Goal: Task Accomplishment & Management: Manage account settings

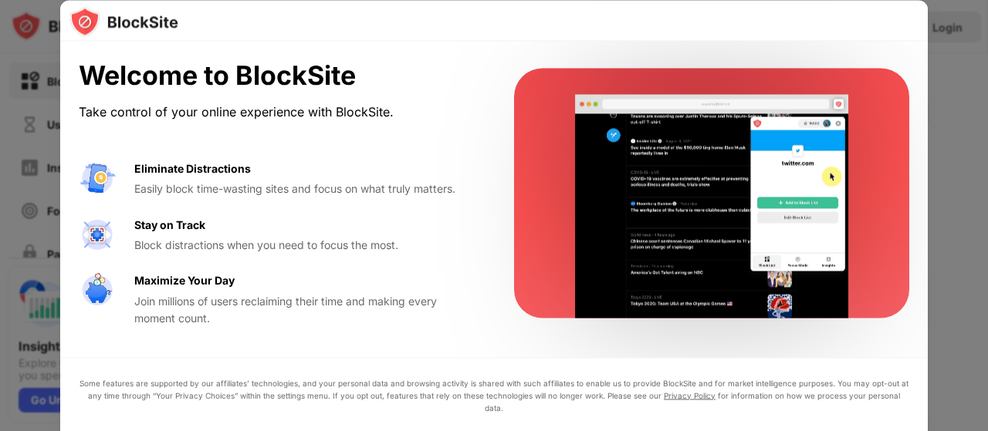
click at [653, 98] on video at bounding box center [712, 206] width 316 height 224
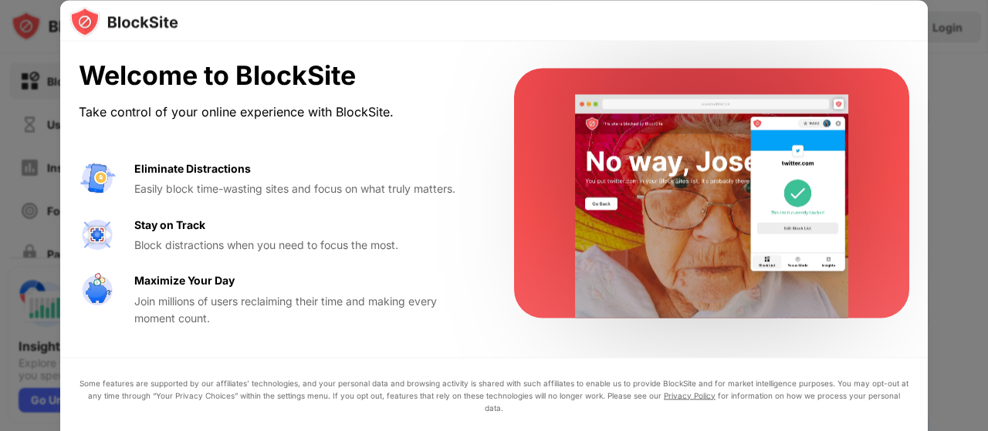
click at [987, 174] on div at bounding box center [494, 215] width 988 height 431
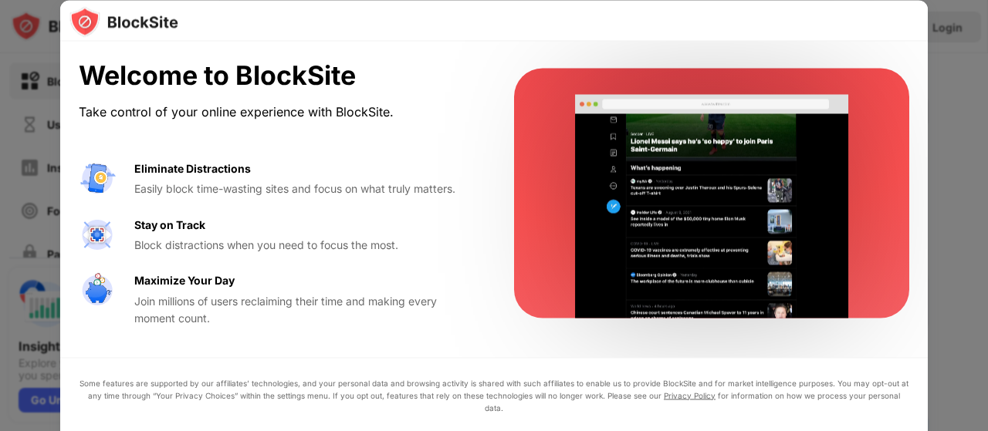
click at [987, 174] on div at bounding box center [494, 215] width 988 height 431
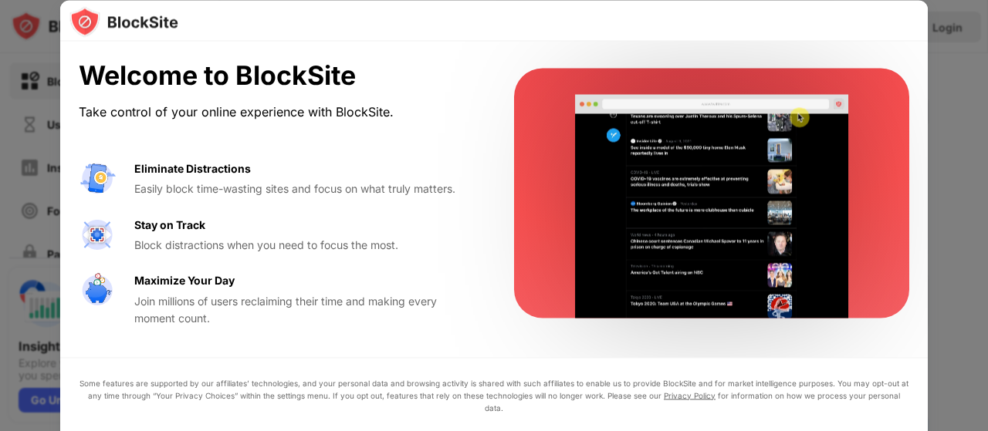
drag, startPoint x: 987, startPoint y: 174, endPoint x: 971, endPoint y: 180, distance: 17.1
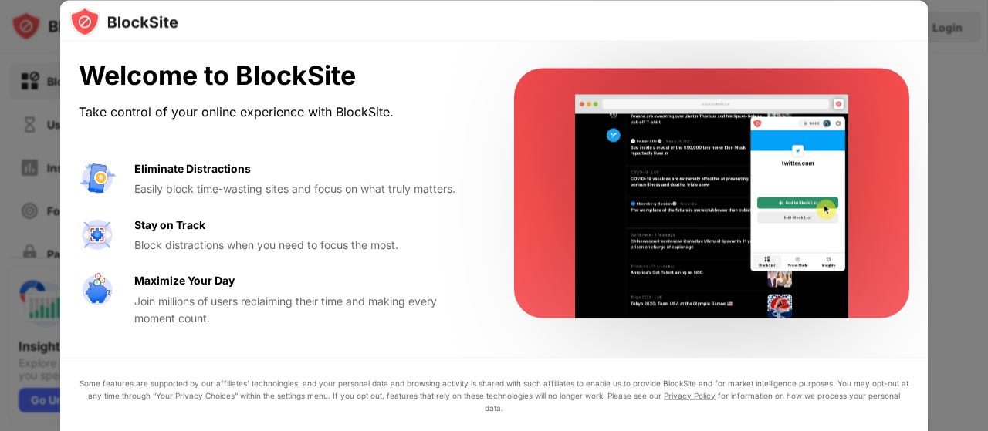
click at [975, 180] on div at bounding box center [494, 215] width 988 height 431
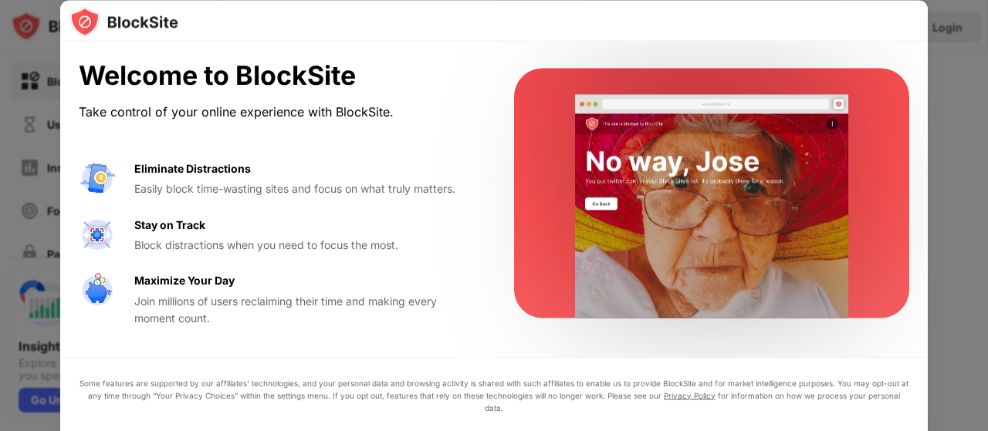
click at [250, 78] on div "Welcome to BlockSite" at bounding box center [278, 76] width 398 height 32
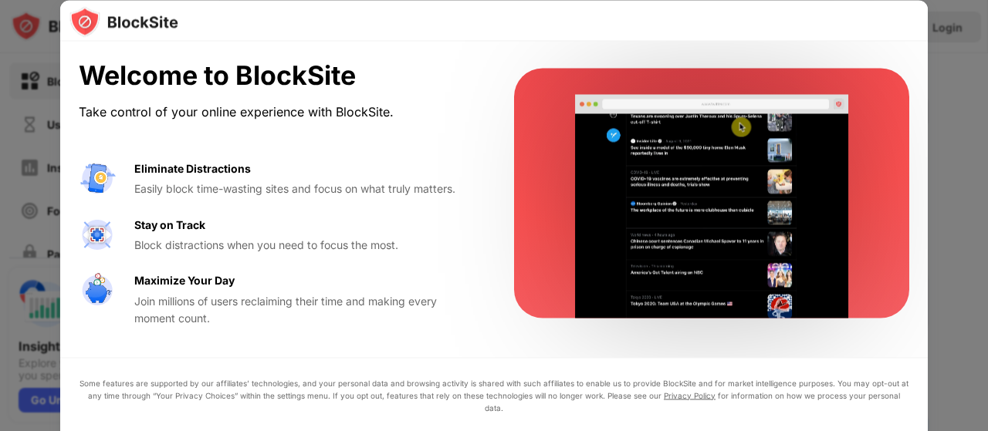
click at [250, 78] on div "Welcome to BlockSite" at bounding box center [278, 76] width 398 height 32
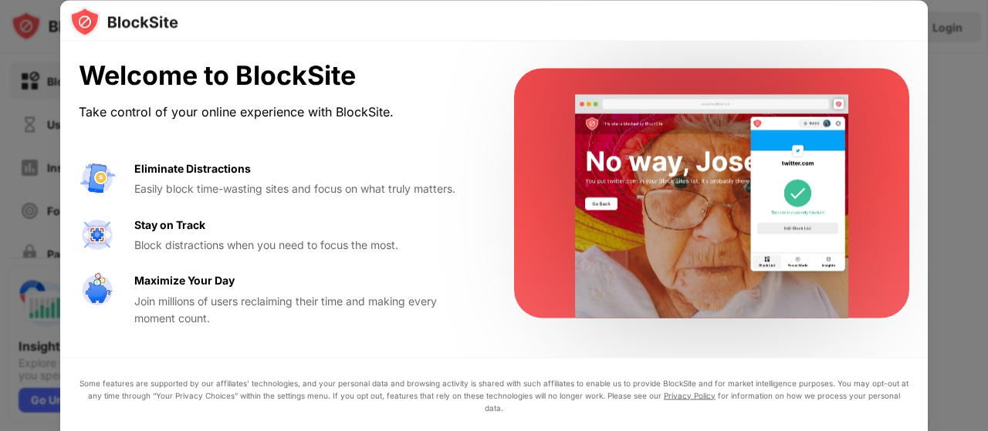
drag, startPoint x: 236, startPoint y: 76, endPoint x: 987, endPoint y: 160, distance: 755.4
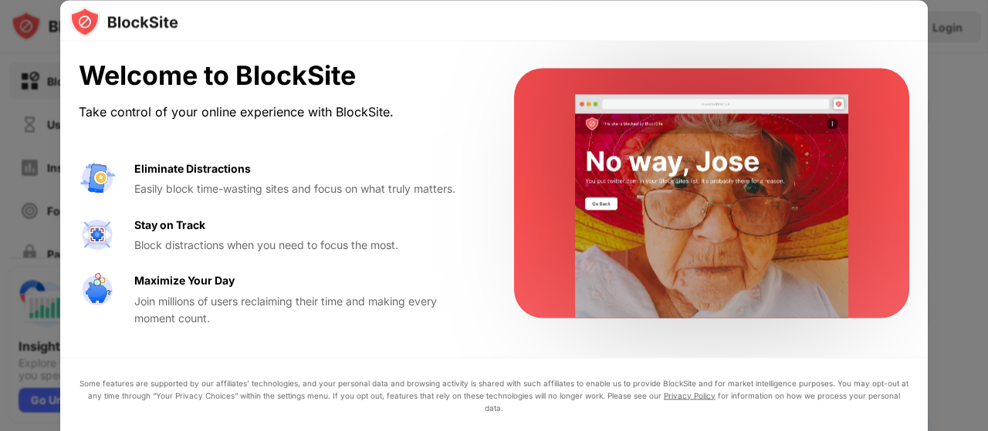
click at [987, 160] on div at bounding box center [494, 215] width 988 height 431
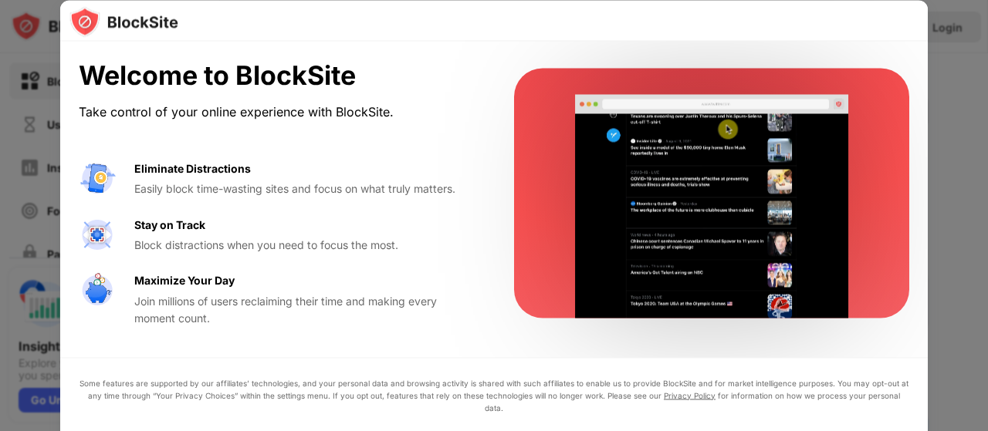
click at [821, 192] on video at bounding box center [712, 206] width 316 height 224
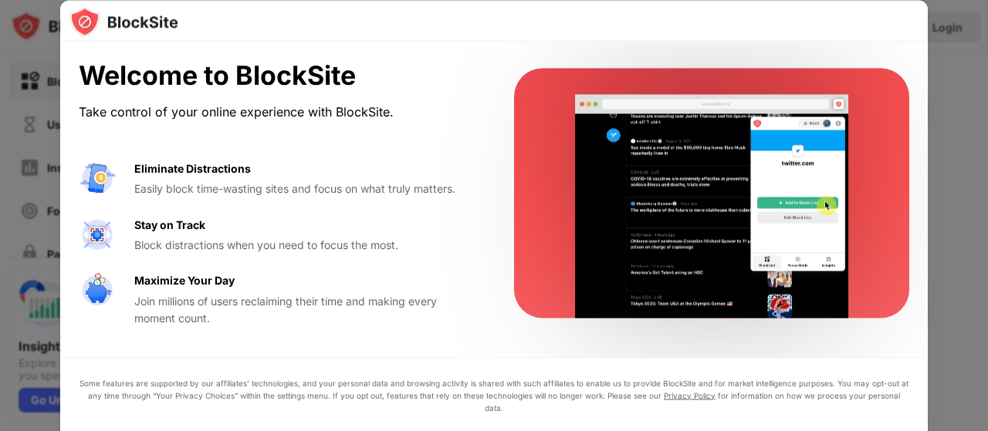
click at [821, 192] on video at bounding box center [712, 206] width 316 height 224
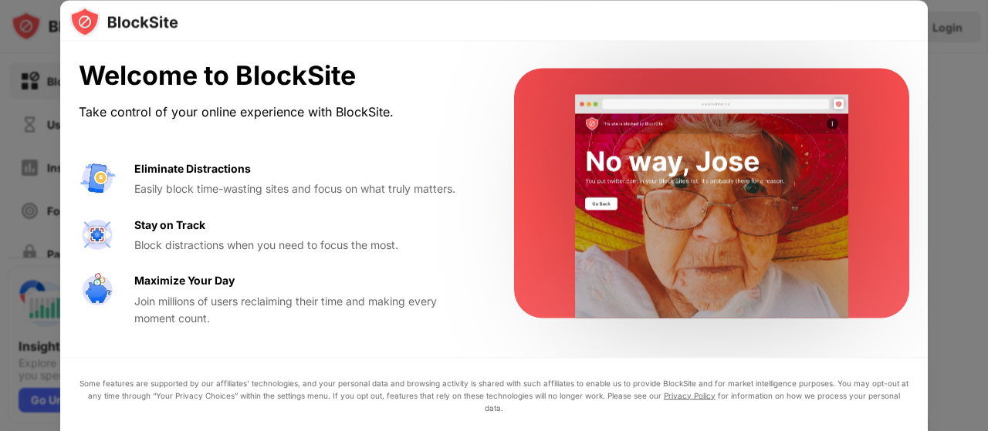
click at [821, 192] on video at bounding box center [712, 206] width 316 height 224
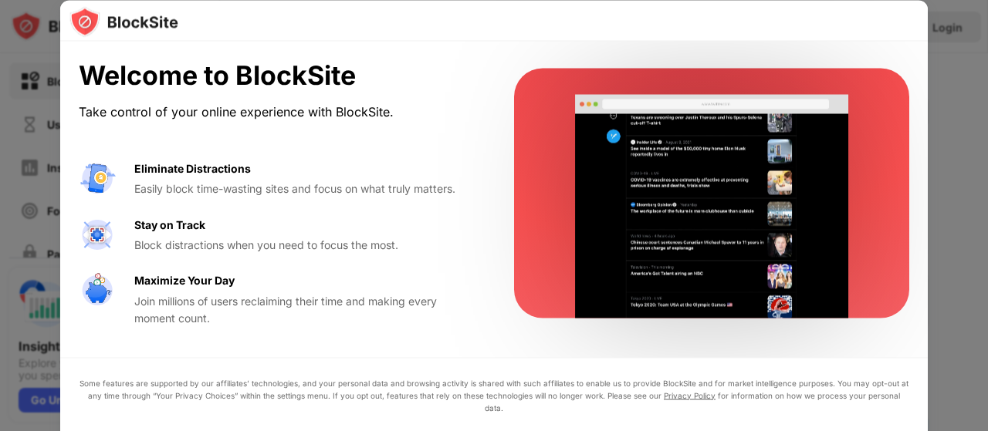
click at [821, 192] on video at bounding box center [712, 206] width 316 height 224
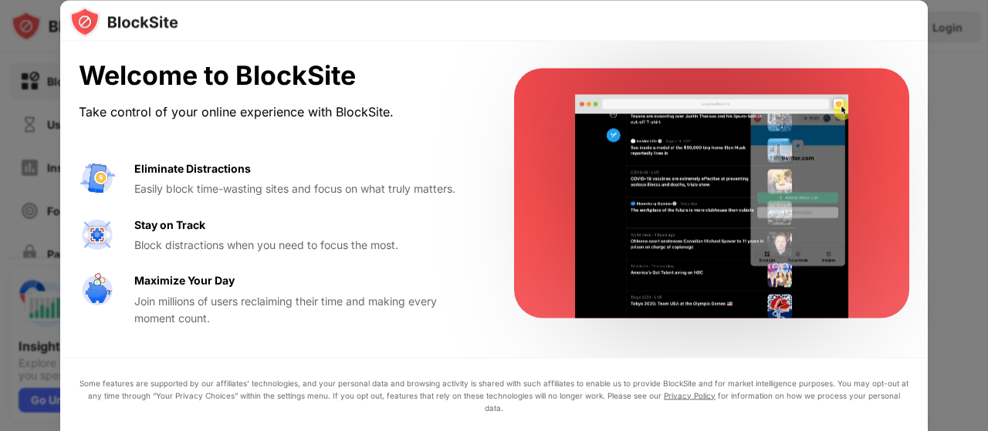
drag, startPoint x: 231, startPoint y: 225, endPoint x: 204, endPoint y: 252, distance: 38.2
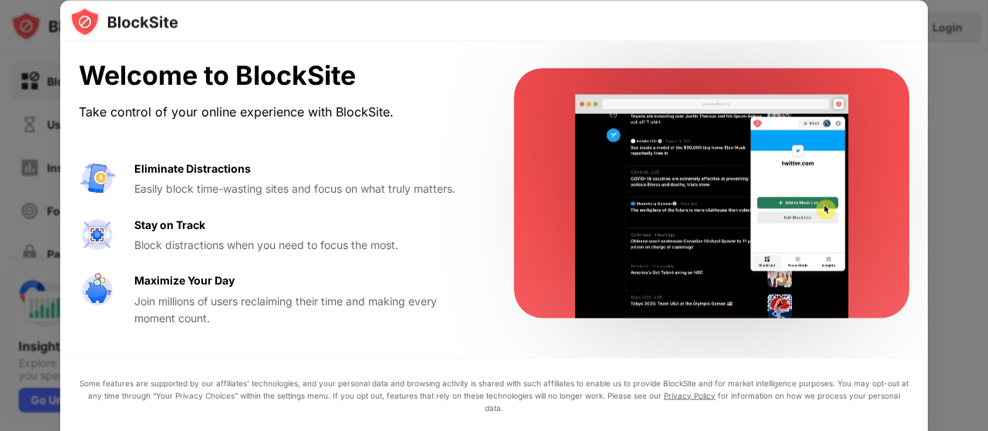
click at [209, 250] on div "Stay on Track Block distractions when you need to focus the most." at bounding box center [305, 235] width 343 height 38
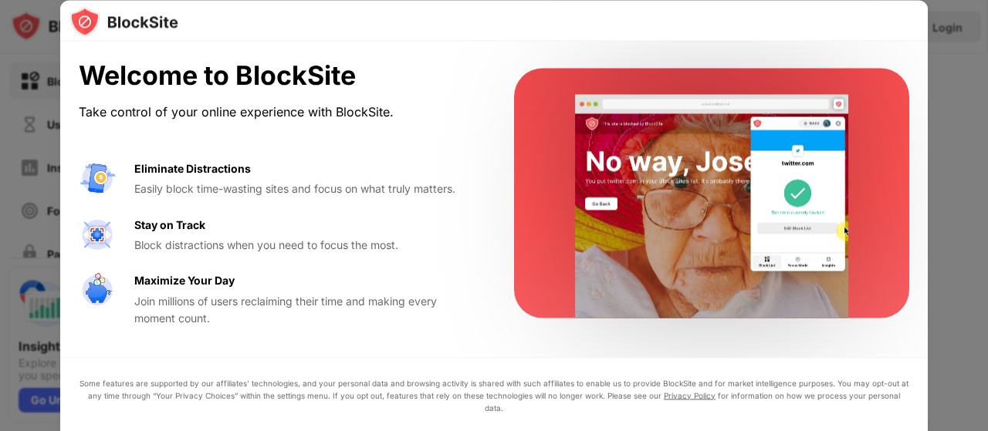
drag, startPoint x: 194, startPoint y: 262, endPoint x: 185, endPoint y: 277, distance: 17.6
click at [185, 277] on div "Eliminate Distractions Easily block time-wasting sites and focus on what truly …" at bounding box center [278, 243] width 398 height 167
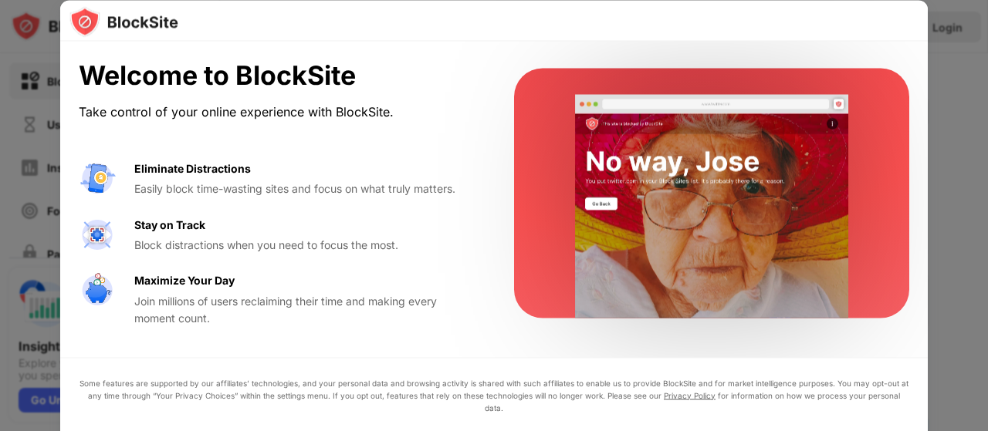
drag, startPoint x: 180, startPoint y: 292, endPoint x: 184, endPoint y: 313, distance: 21.3
click at [184, 312] on div "Maximize Your Day Join millions of users reclaiming their time and making every…" at bounding box center [305, 299] width 343 height 55
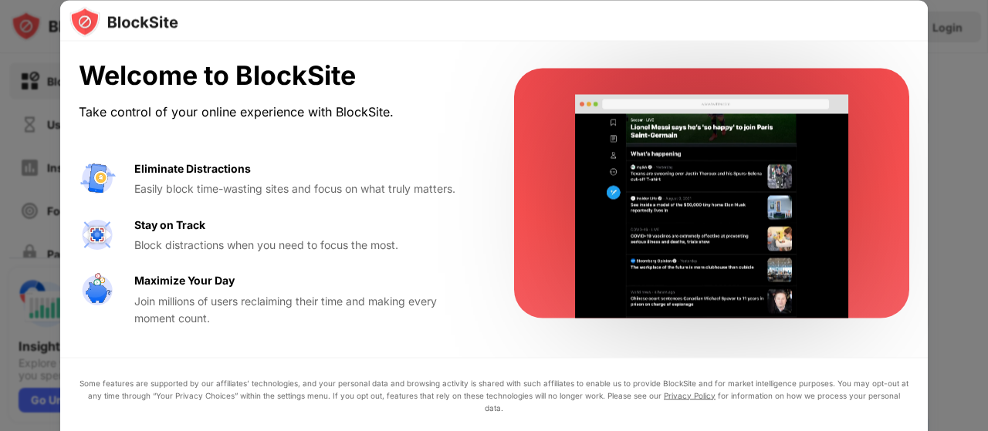
click at [0, 241] on div at bounding box center [494, 215] width 988 height 431
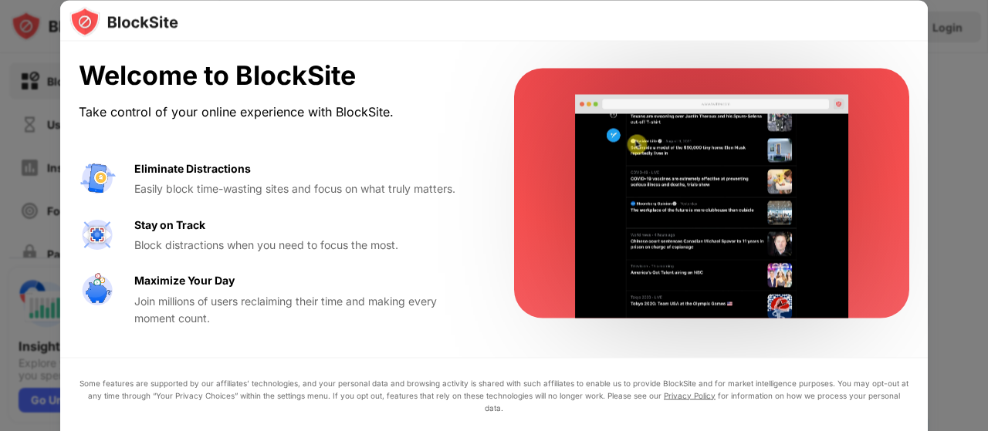
click at [0, 241] on div at bounding box center [494, 215] width 988 height 431
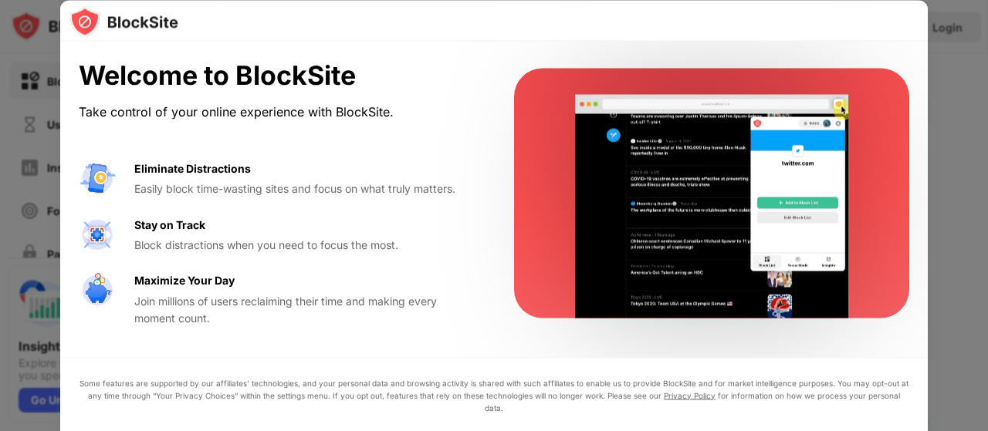
click at [0, 241] on div at bounding box center [494, 215] width 988 height 431
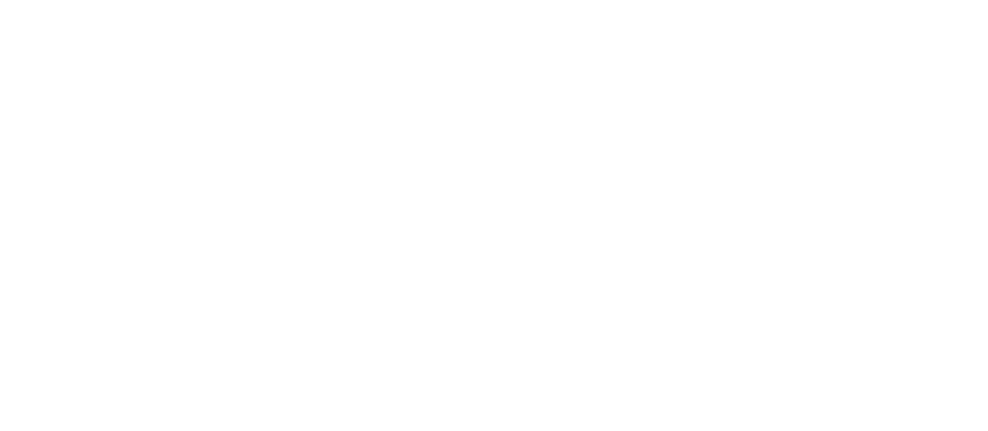
drag, startPoint x: 0, startPoint y: 0, endPoint x: 688, endPoint y: 132, distance: 700.8
click at [688, 6] on html at bounding box center [494, 3] width 988 height 6
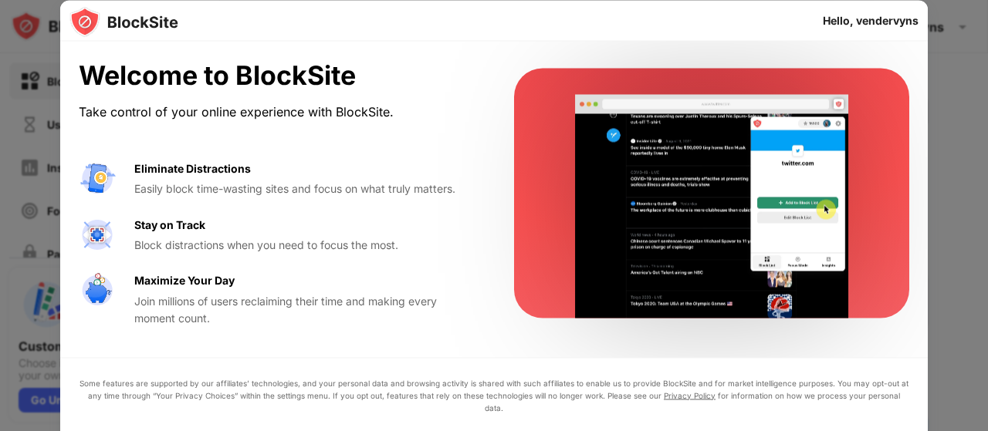
click at [860, 21] on div "Hello, vendervyns" at bounding box center [871, 20] width 96 height 12
click at [171, 299] on div "Join millions of users reclaiming their time and making every moment count." at bounding box center [305, 309] width 343 height 35
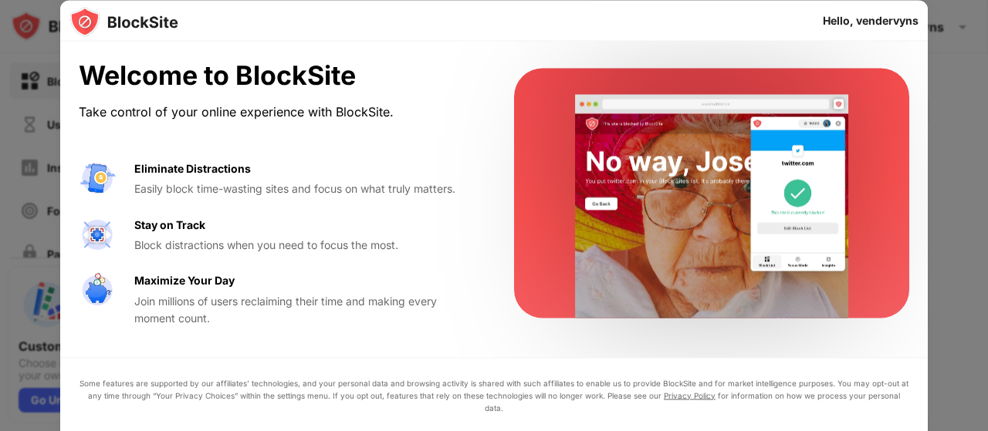
drag, startPoint x: 102, startPoint y: 393, endPoint x: 118, endPoint y: 392, distance: 16.2
click at [102, 394] on div "Some features are supported by our affiliates’ technologies, and your personal …" at bounding box center [494, 395] width 830 height 37
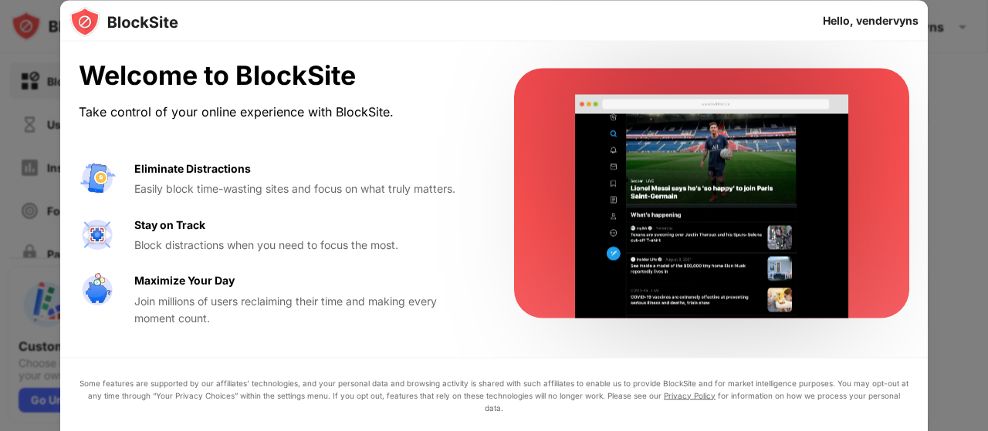
click at [668, 401] on div "Some features are supported by our affiliates’ technologies, and your personal …" at bounding box center [494, 395] width 830 height 37
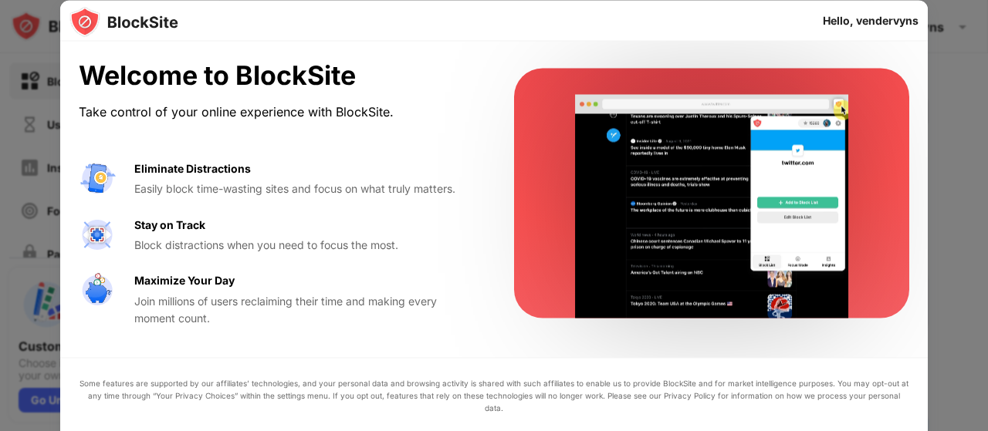
click at [689, 400] on link "Privacy Policy" at bounding box center [690, 394] width 52 height 9
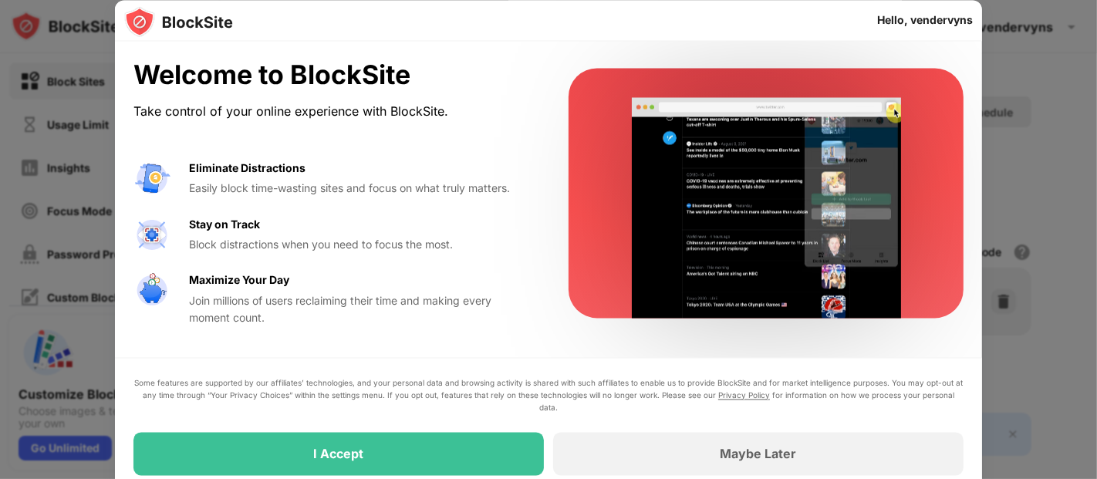
drag, startPoint x: 983, startPoint y: 4, endPoint x: 454, endPoint y: 443, distance: 687.7
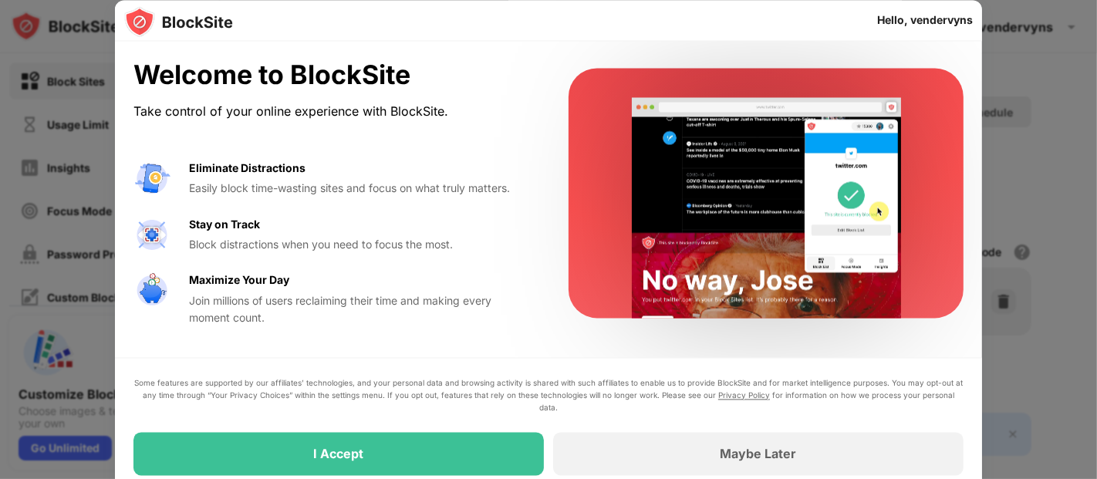
click at [454, 431] on div "I Accept" at bounding box center [338, 453] width 410 height 43
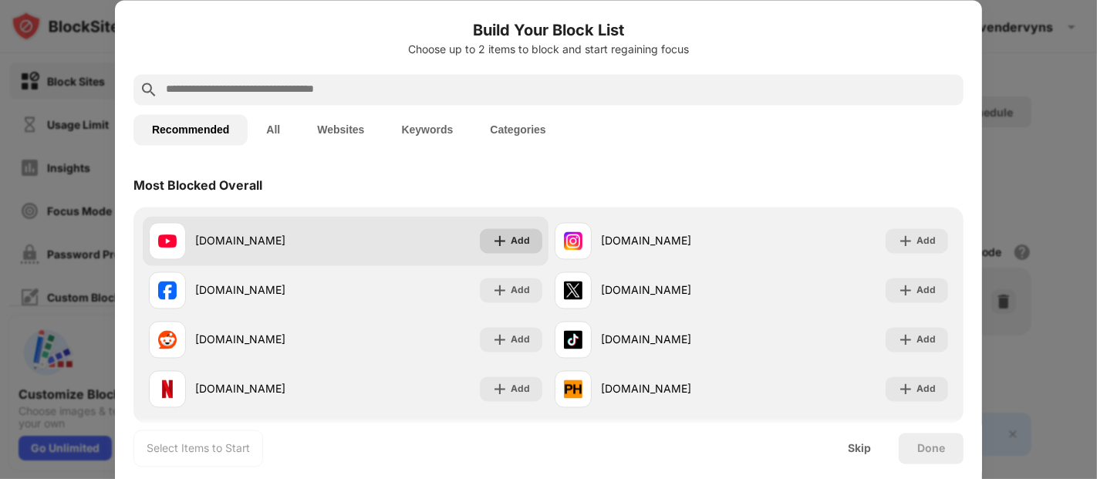
click at [500, 238] on img at bounding box center [499, 240] width 15 height 15
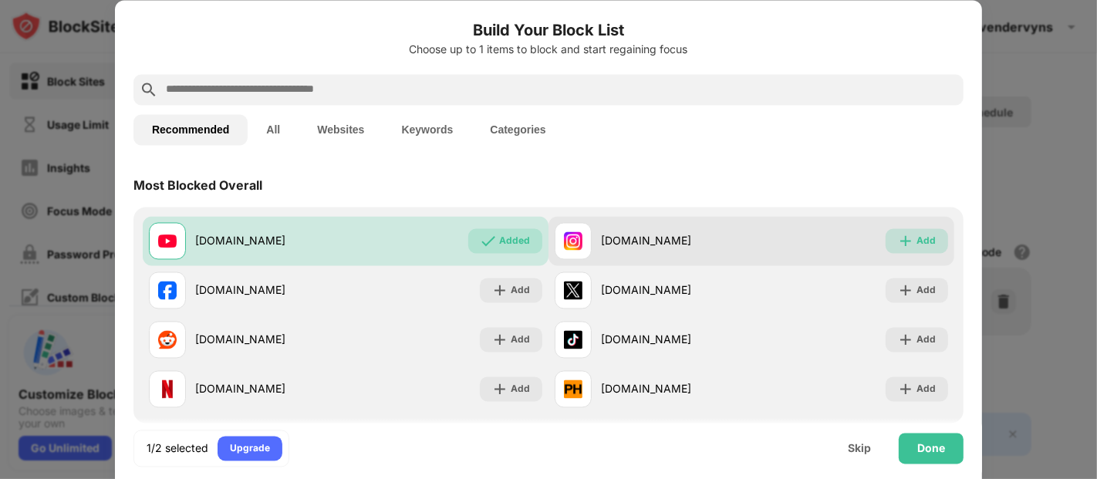
click at [898, 240] on img at bounding box center [905, 240] width 15 height 15
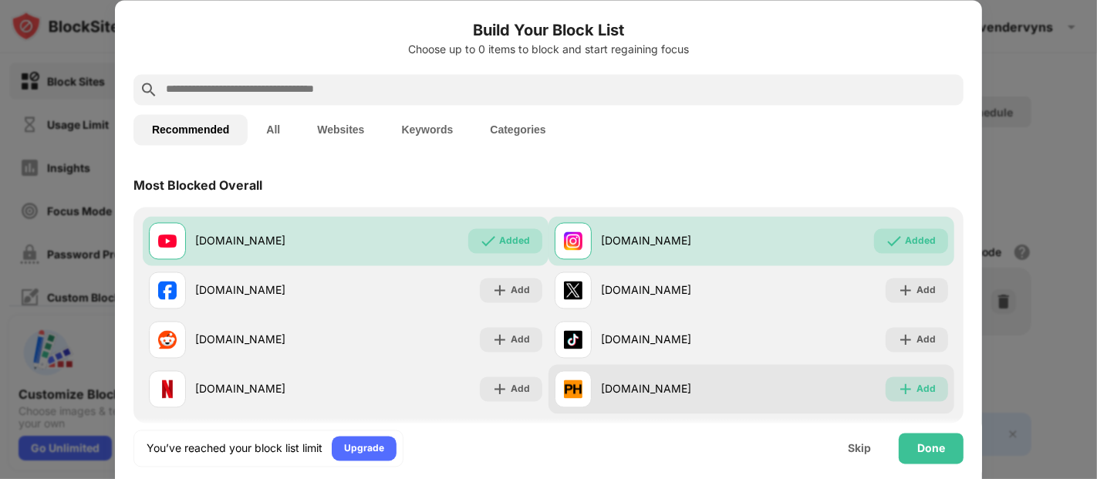
click at [901, 383] on img at bounding box center [905, 388] width 15 height 15
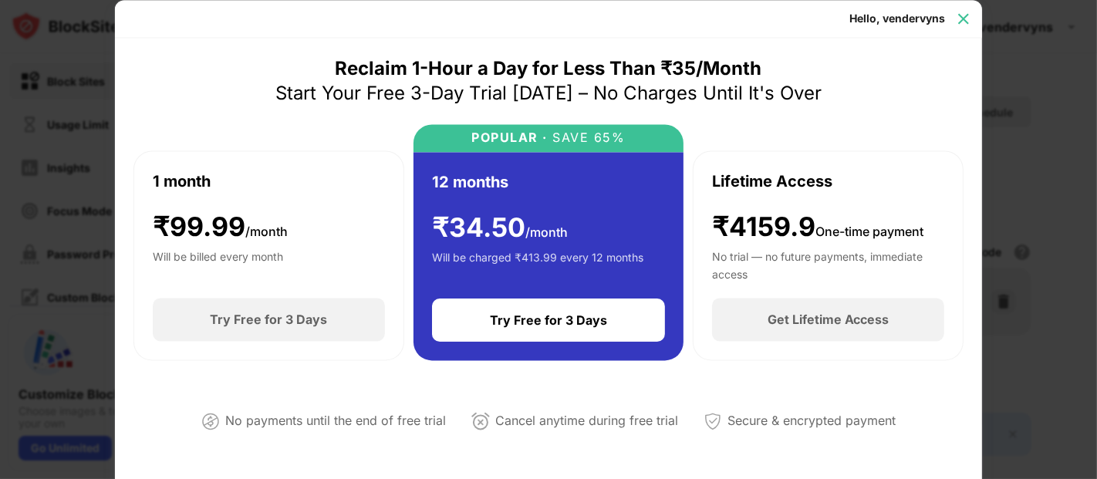
click at [954, 19] on div at bounding box center [963, 18] width 25 height 25
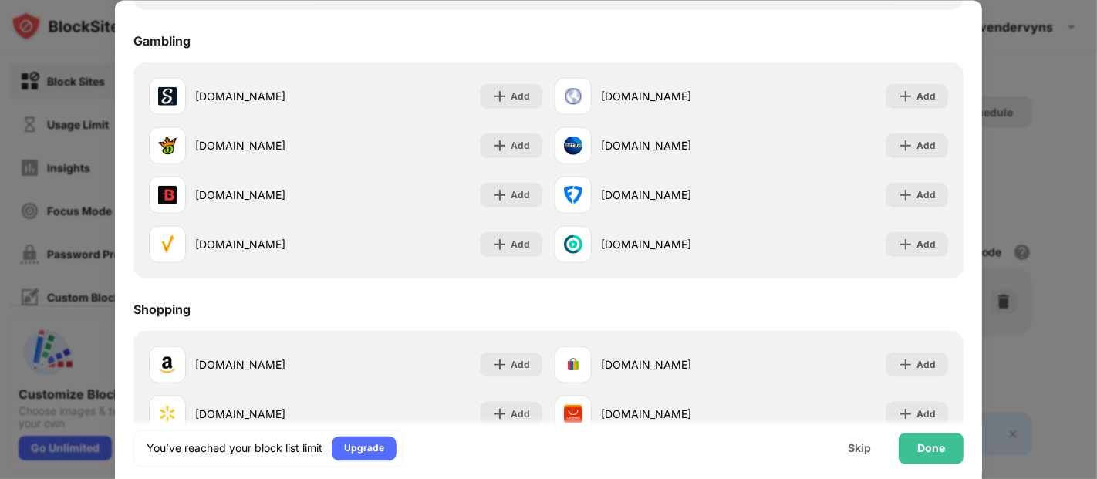
scroll to position [1617, 0]
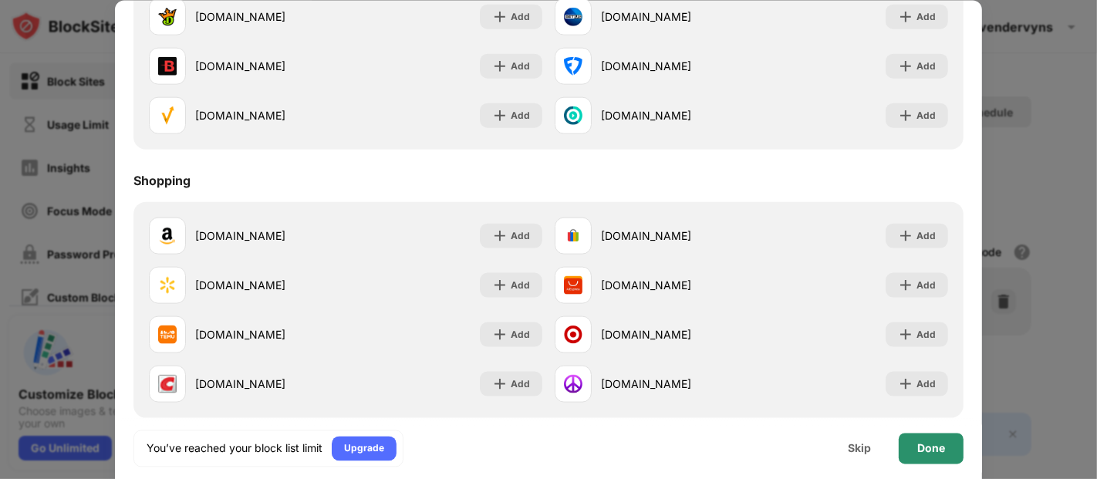
click at [923, 431] on div "Done" at bounding box center [931, 448] width 28 height 12
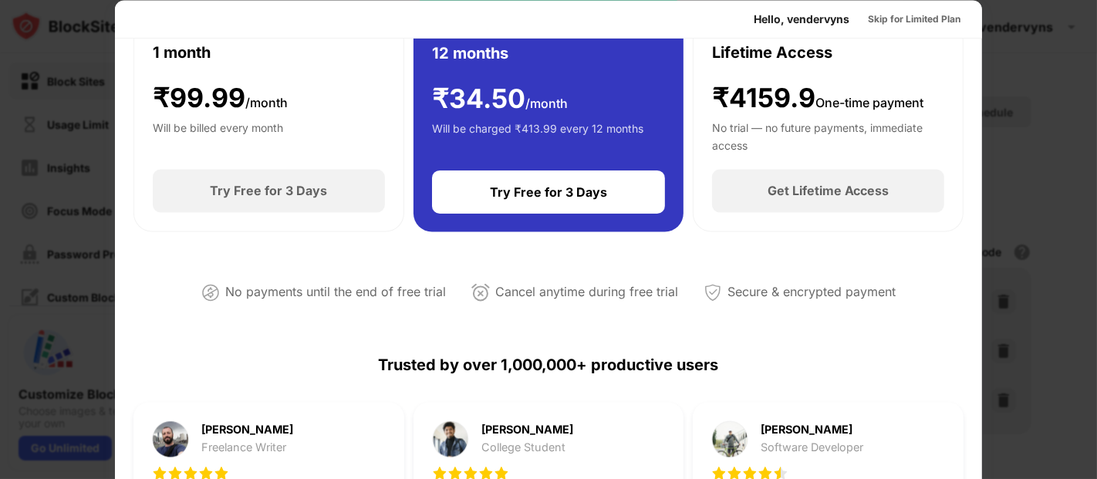
scroll to position [0, 0]
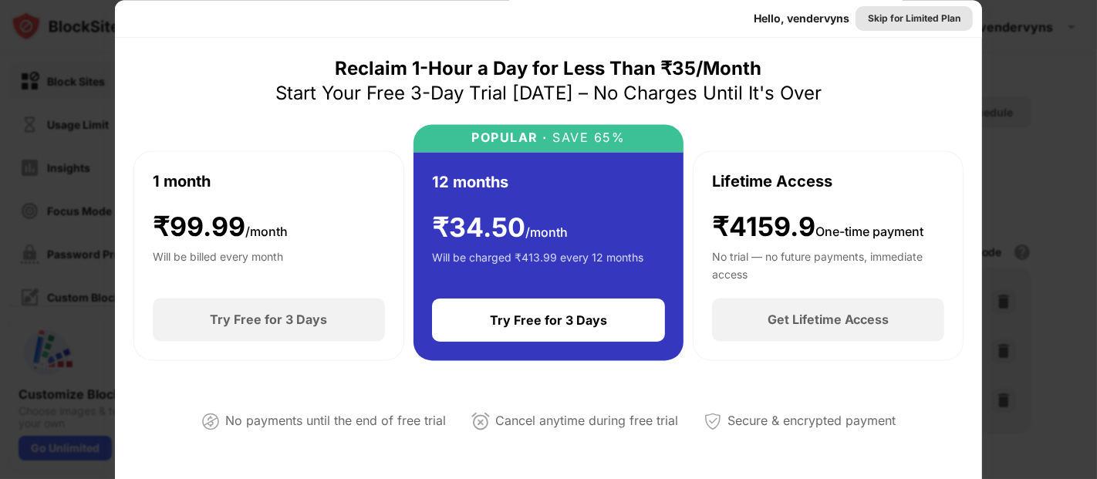
click at [868, 19] on div "Skip for Limited Plan" at bounding box center [914, 18] width 93 height 15
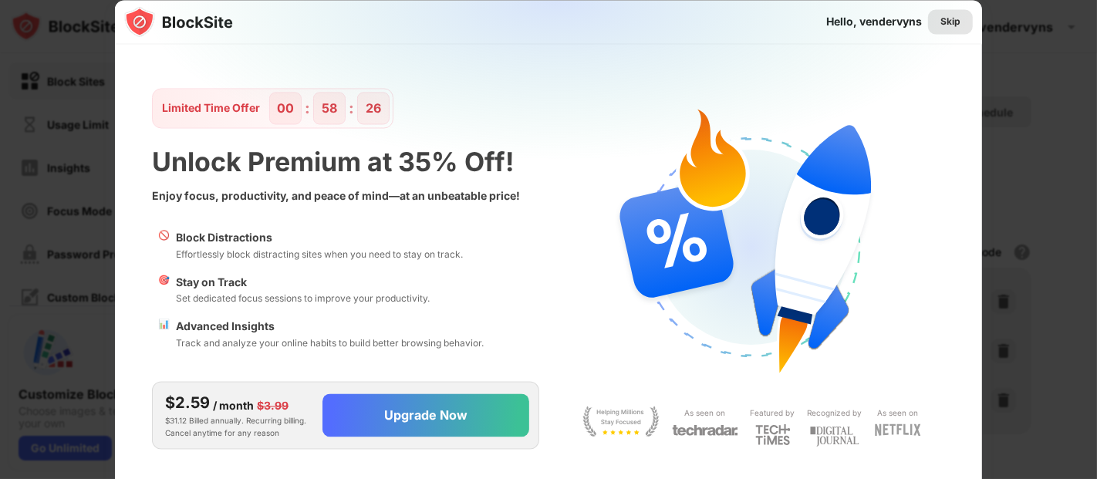
click at [948, 21] on div "Skip" at bounding box center [951, 21] width 20 height 15
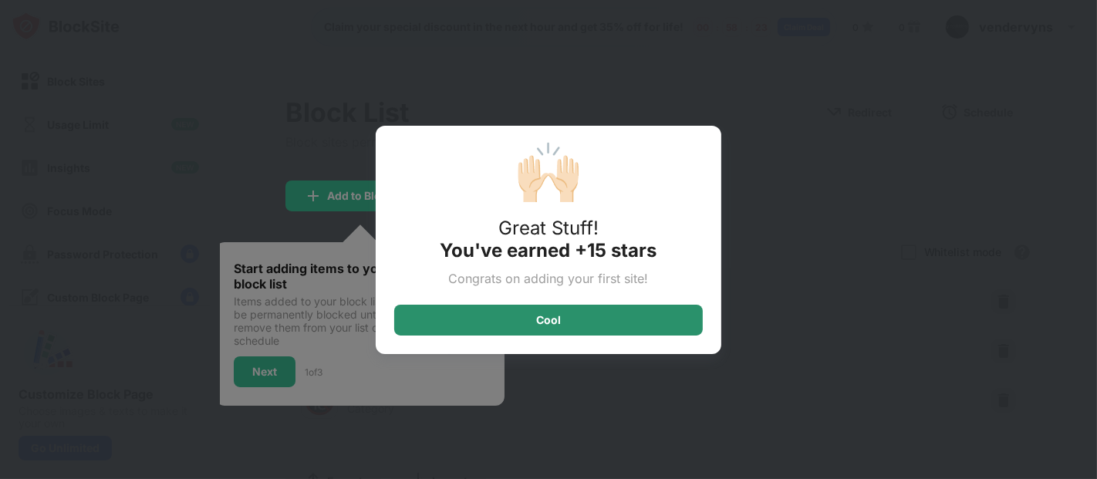
click at [661, 316] on div "Cool" at bounding box center [548, 320] width 309 height 31
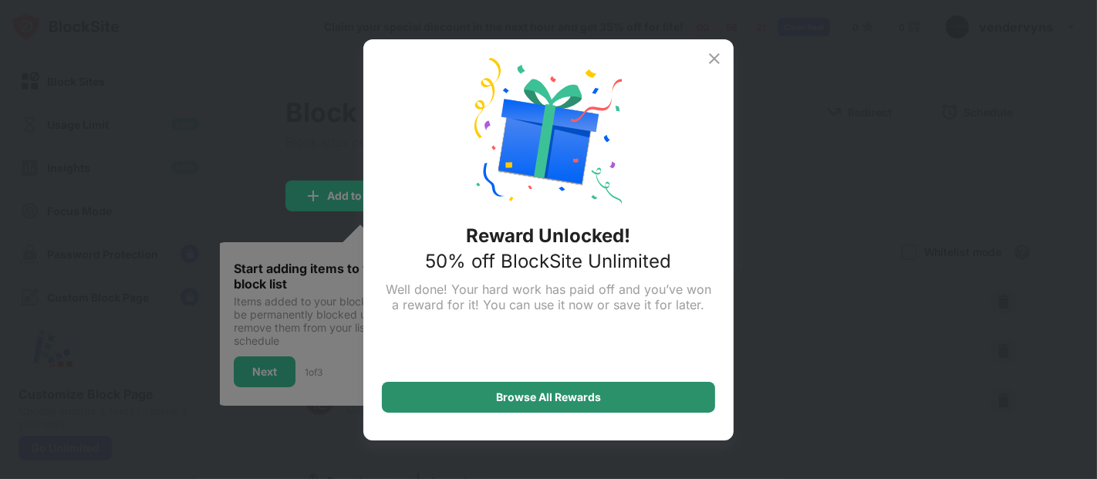
click at [630, 394] on div "Browse All Rewards" at bounding box center [548, 397] width 333 height 31
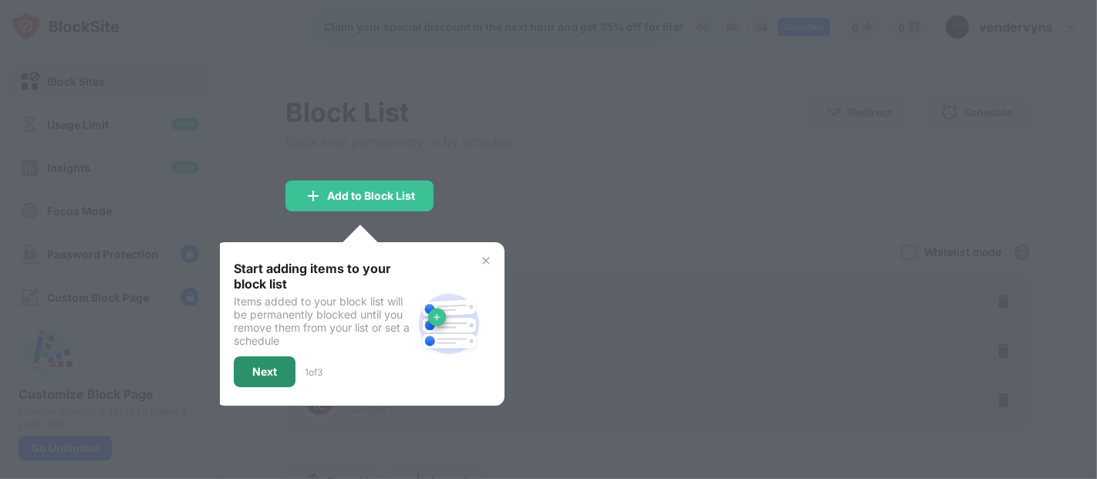
click at [252, 366] on div "Next" at bounding box center [264, 372] width 25 height 12
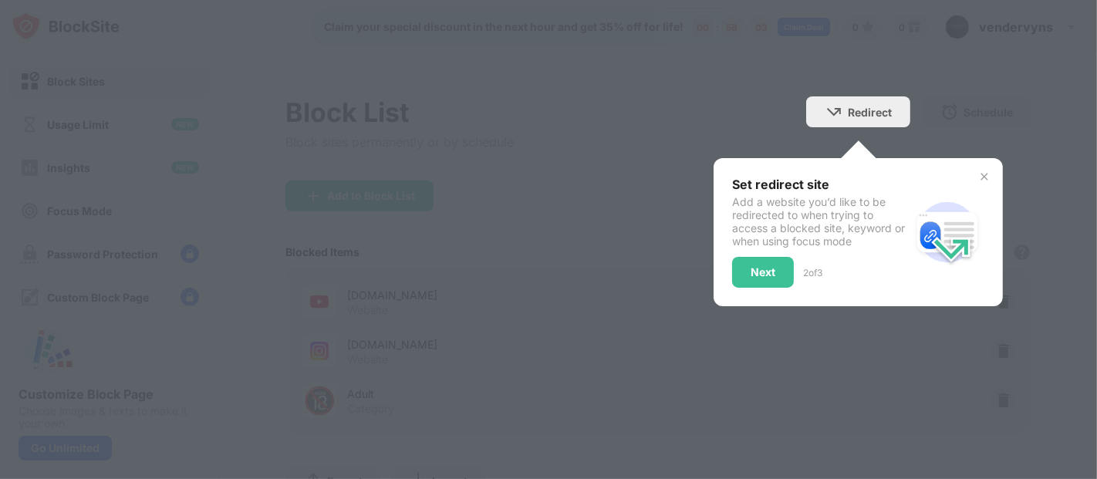
click at [252, 364] on div at bounding box center [548, 239] width 1097 height 479
click at [755, 279] on div "Next" at bounding box center [763, 272] width 62 height 31
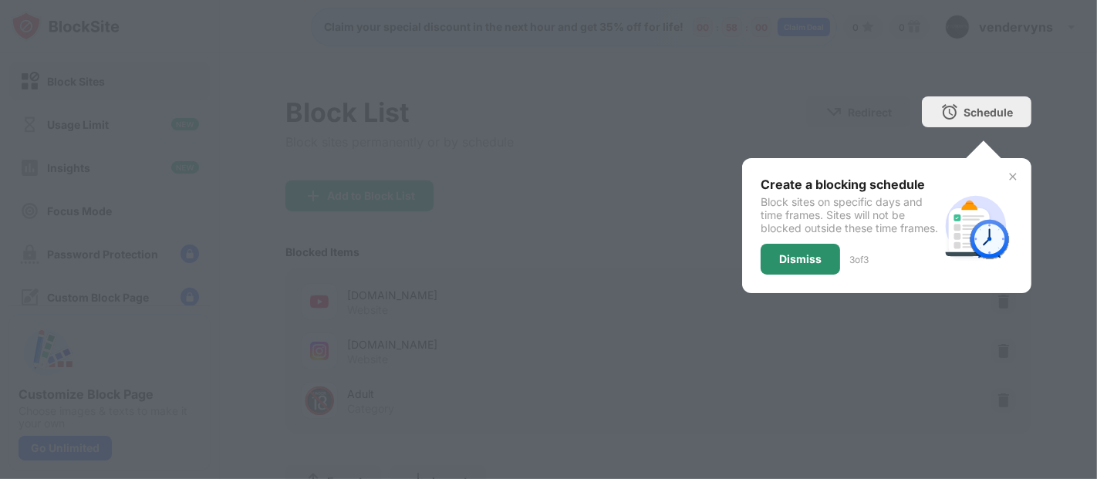
click at [802, 265] on div "Dismiss" at bounding box center [800, 259] width 42 height 12
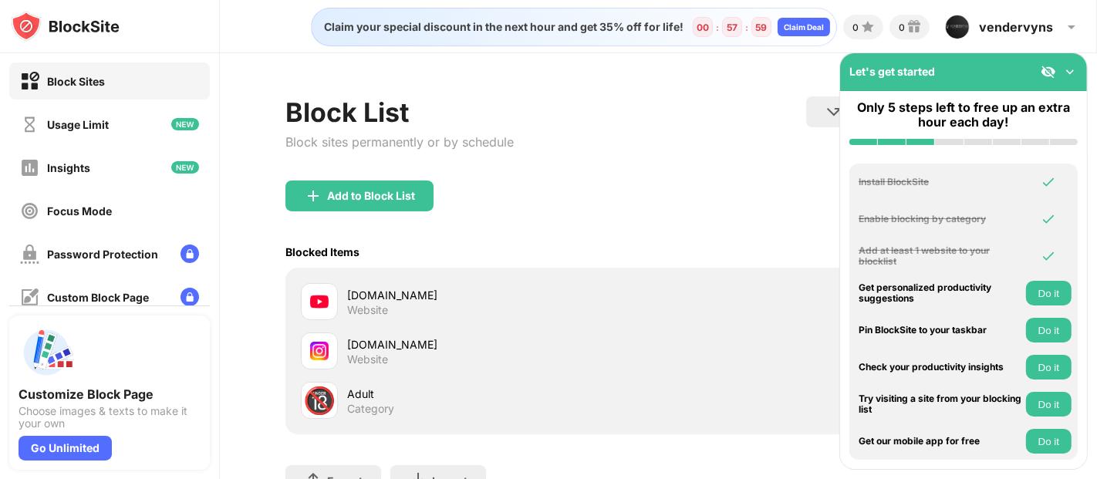
scroll to position [130, 0]
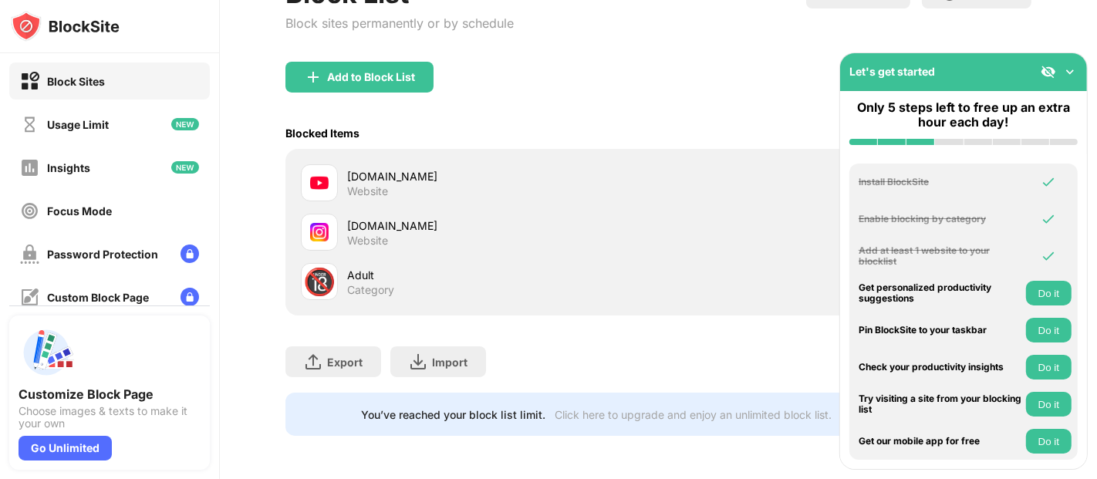
click at [542, 62] on div "Add to Block List" at bounding box center [657, 90] width 745 height 56
click at [987, 288] on button "Do it" at bounding box center [1049, 293] width 46 height 25
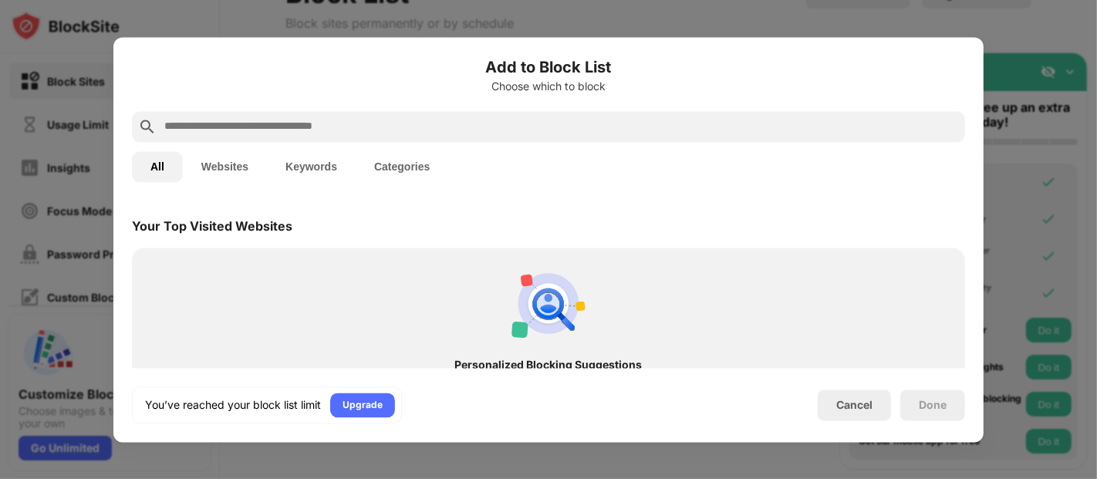
scroll to position [536, 0]
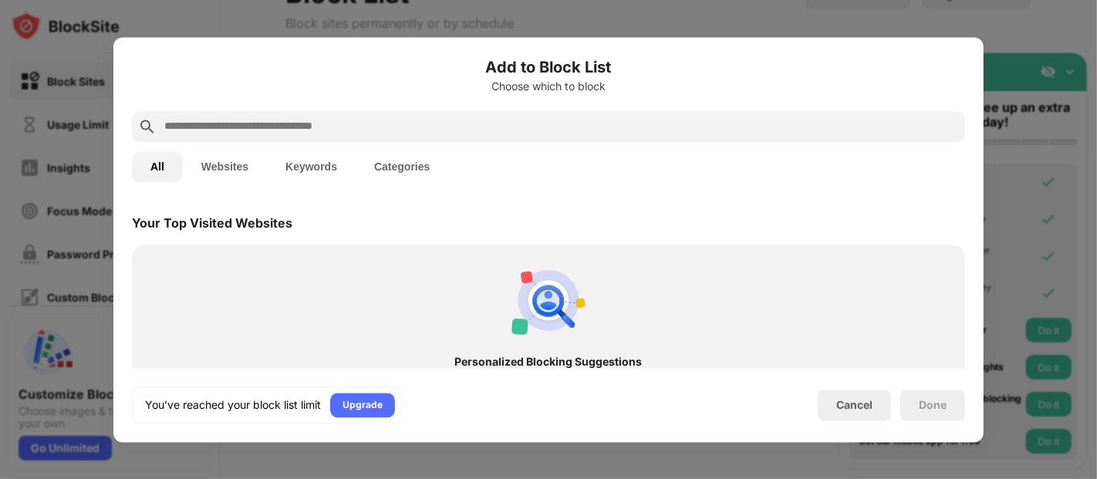
click at [463, 127] on input "text" at bounding box center [561, 126] width 796 height 19
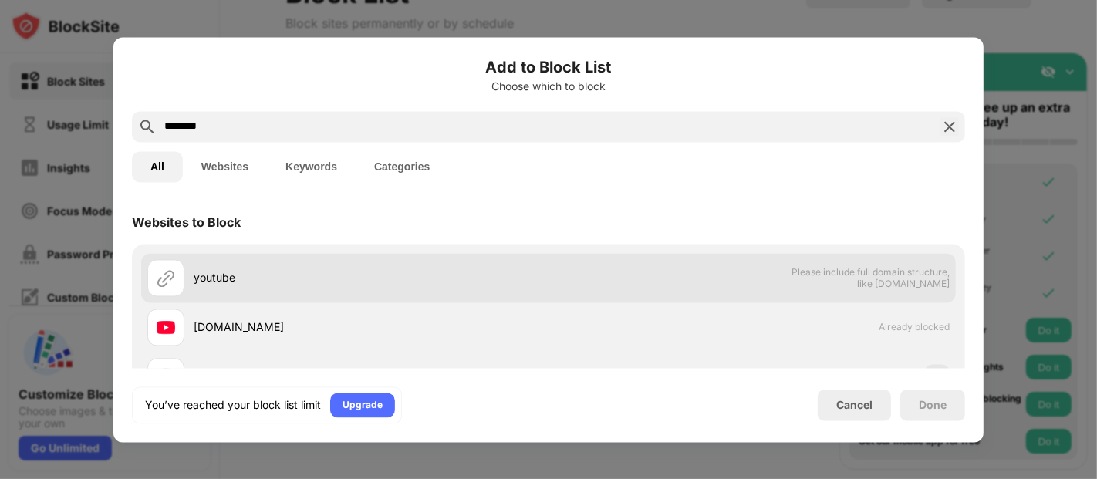
click at [878, 279] on span "Please include full domain structure, like domain.com" at bounding box center [870, 277] width 159 height 23
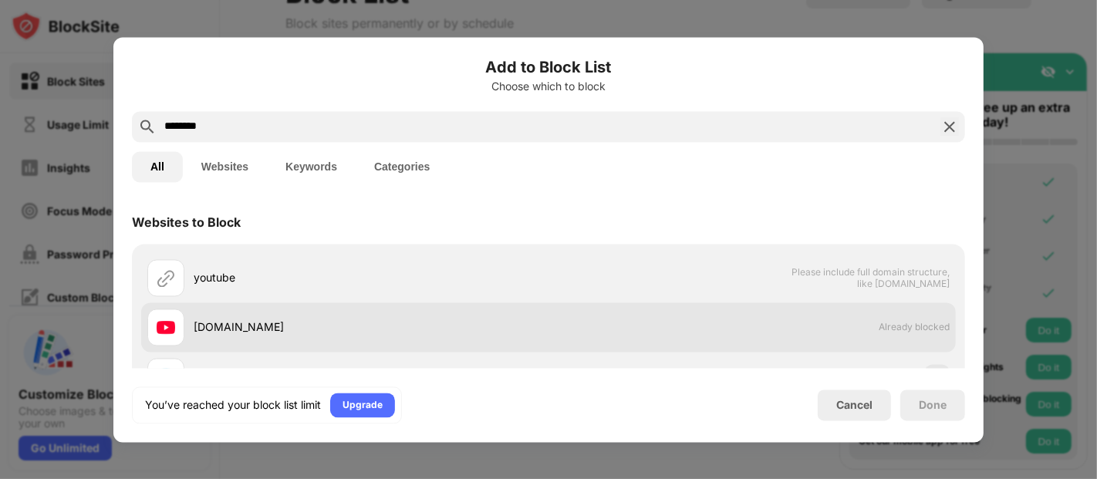
click at [586, 309] on div "youtube.com Already blocked" at bounding box center [548, 326] width 815 height 49
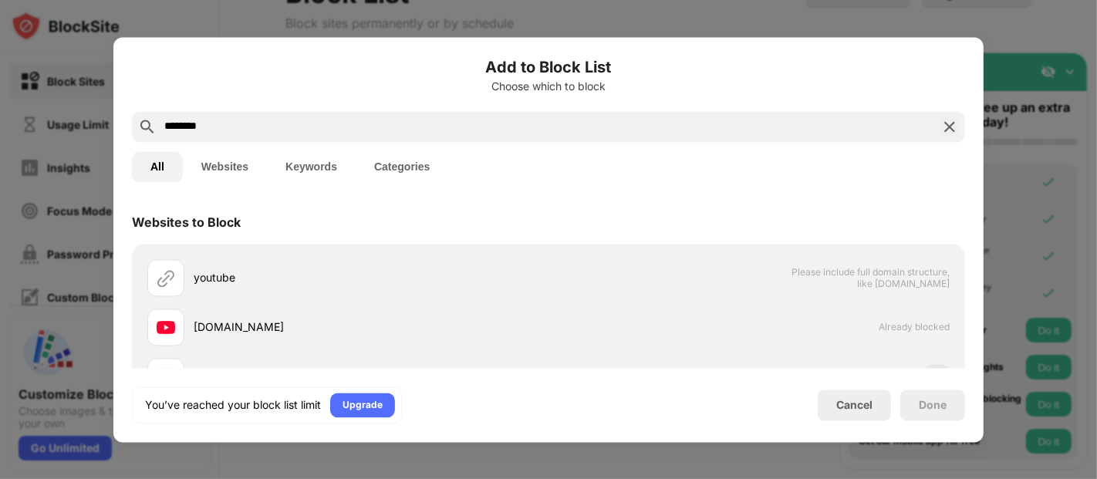
click at [268, 124] on input "*******" at bounding box center [549, 126] width 772 height 19
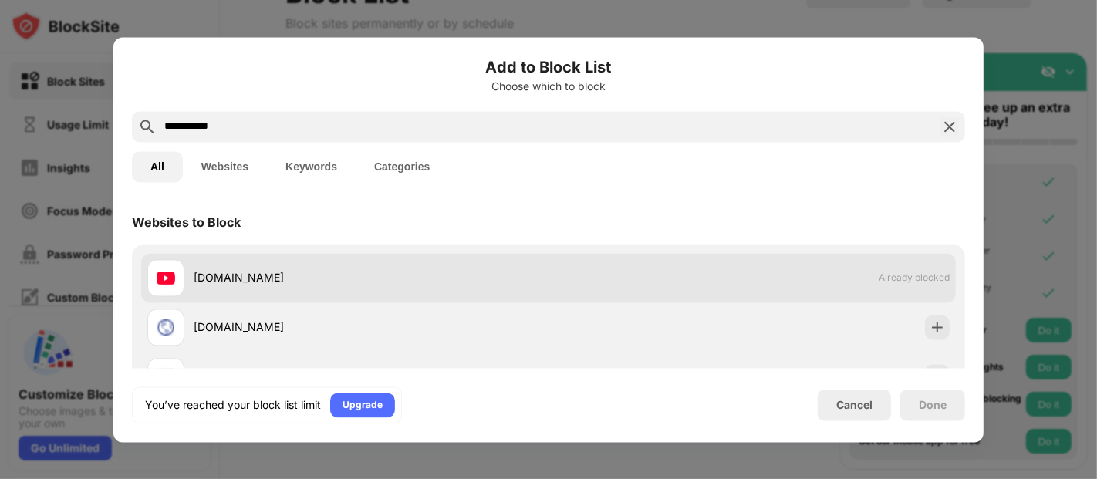
type input "**********"
click at [259, 272] on div "youtube.com" at bounding box center [371, 278] width 355 height 16
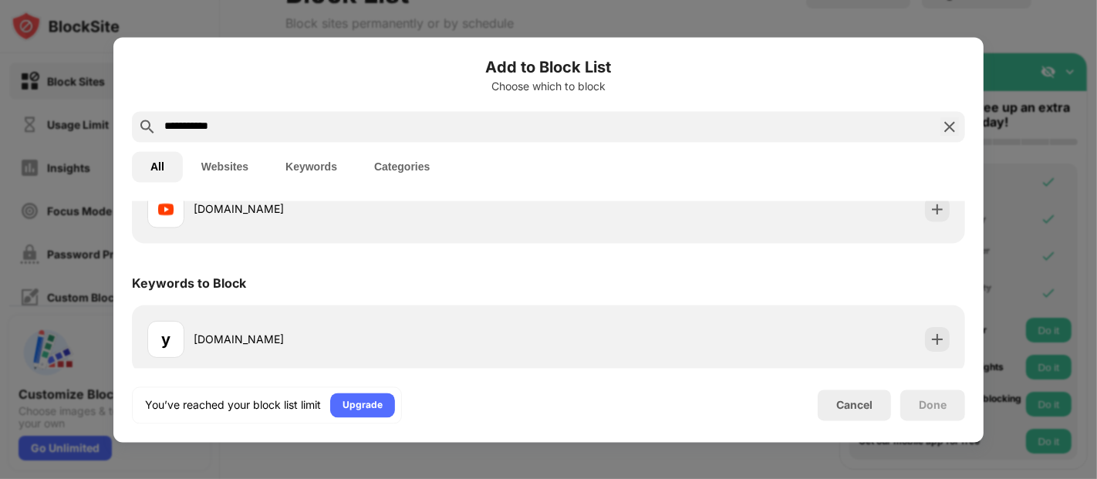
click at [343, 323] on div "y youtube.com" at bounding box center [347, 338] width 401 height 37
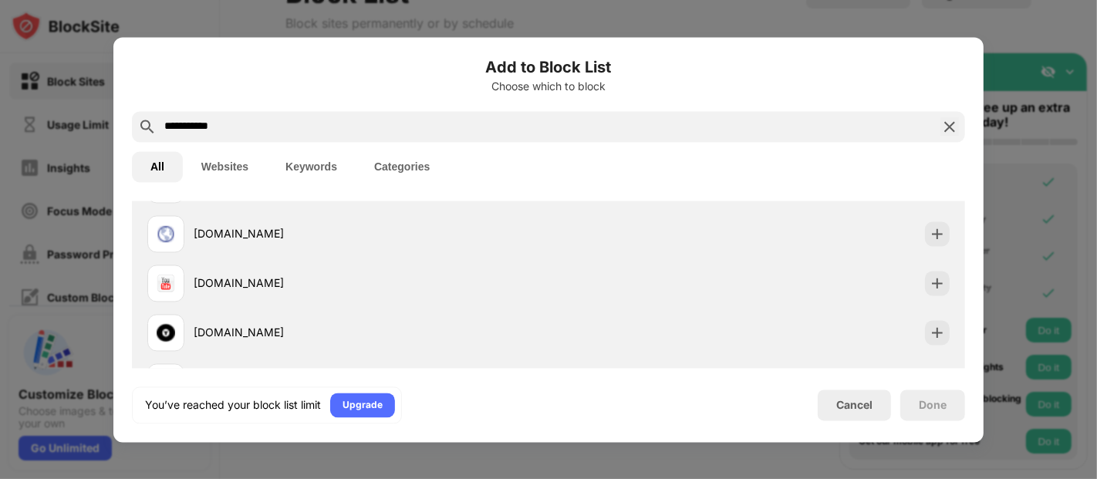
scroll to position [99, 0]
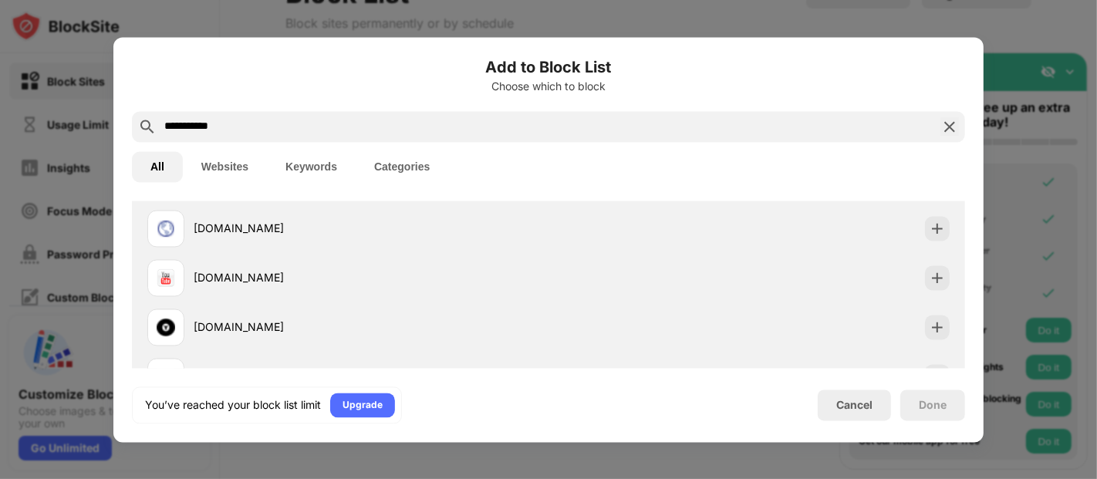
click at [667, 133] on input "**********" at bounding box center [549, 126] width 772 height 19
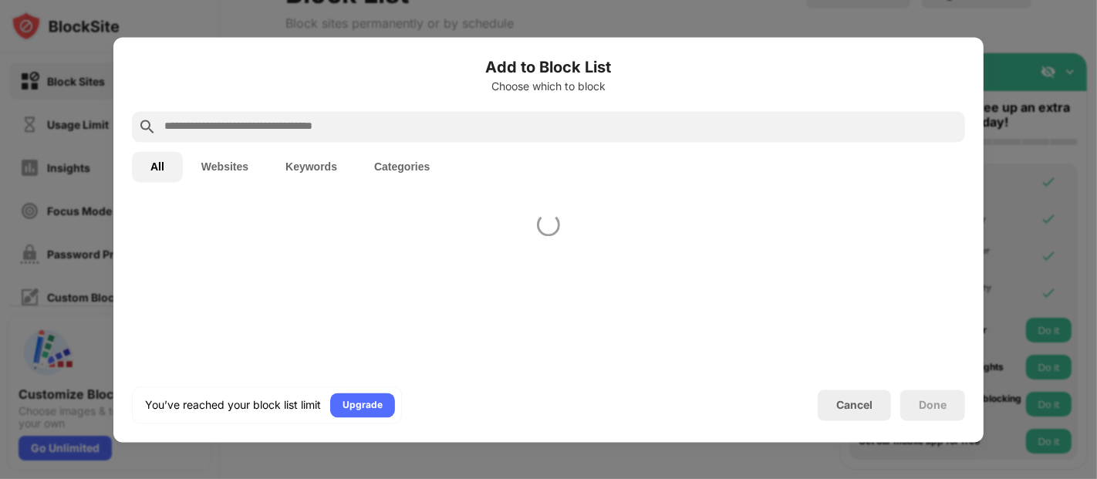
scroll to position [0, 0]
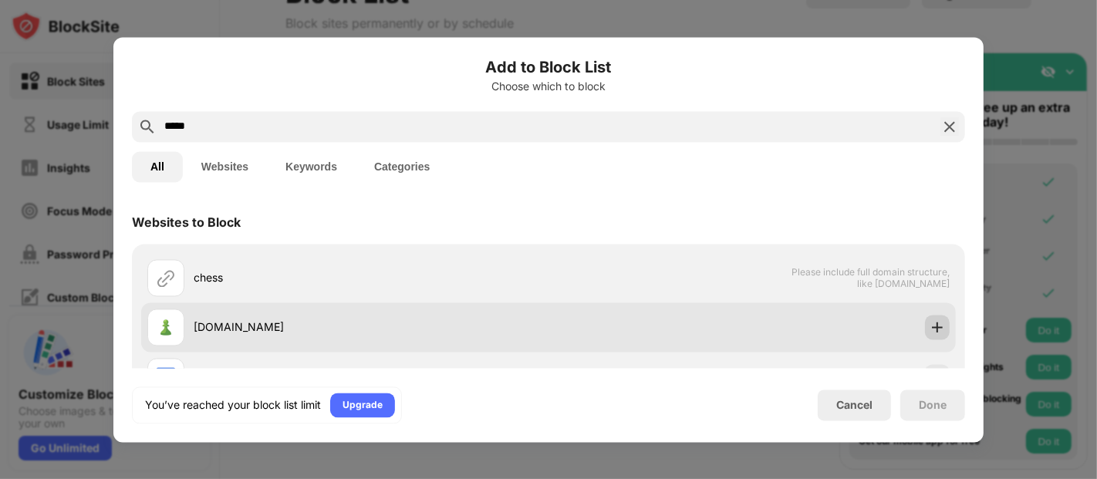
type input "*****"
click at [930, 320] on img at bounding box center [937, 326] width 15 height 15
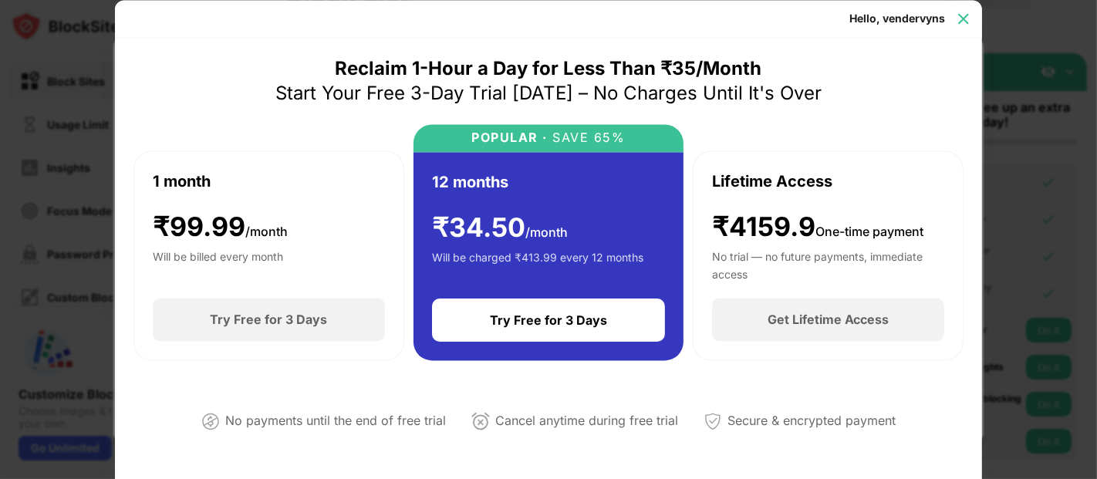
click at [957, 19] on img at bounding box center [963, 18] width 15 height 15
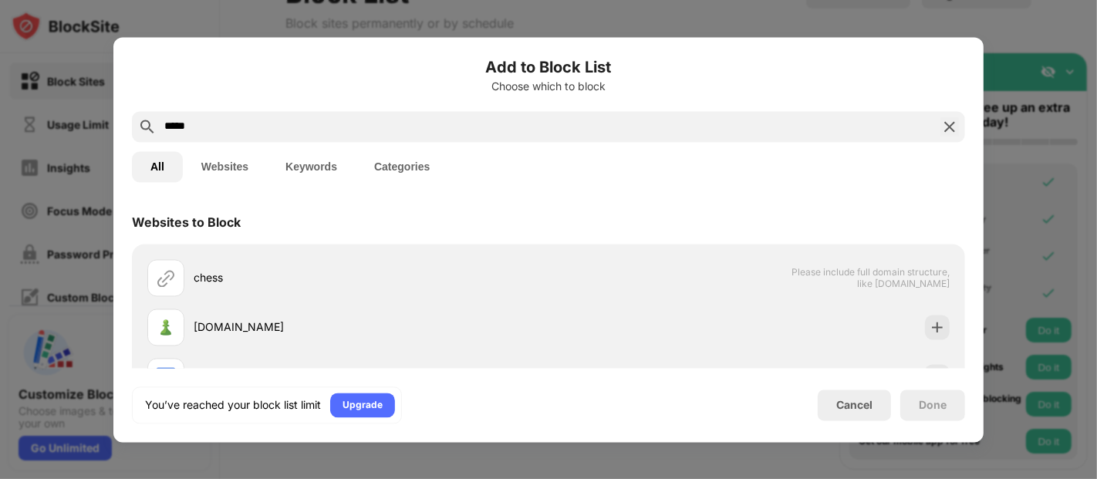
click at [948, 118] on img at bounding box center [950, 126] width 19 height 19
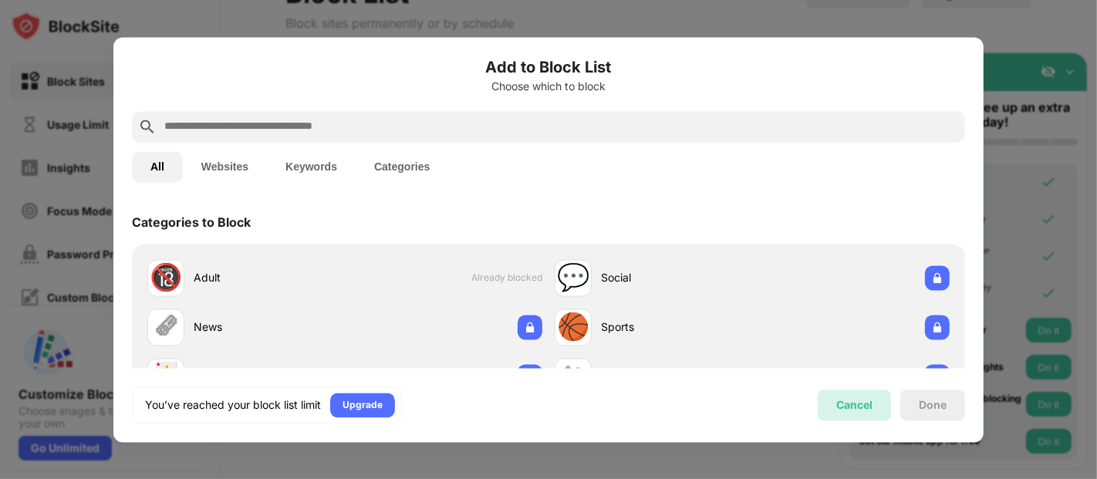
click at [855, 408] on div "Cancel" at bounding box center [854, 405] width 36 height 13
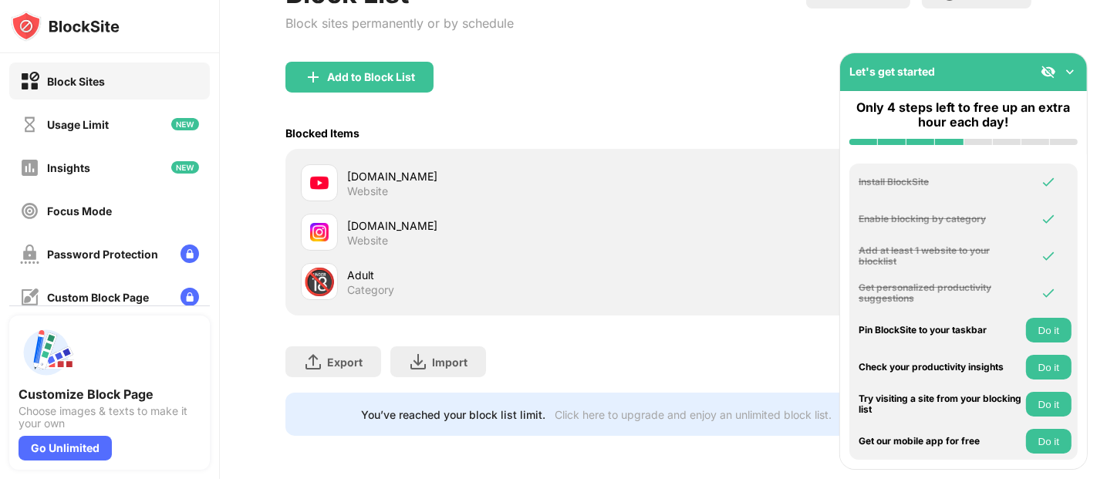
click at [710, 208] on div "instagram.com Website" at bounding box center [658, 232] width 727 height 49
click at [987, 332] on button "Do it" at bounding box center [1049, 330] width 46 height 25
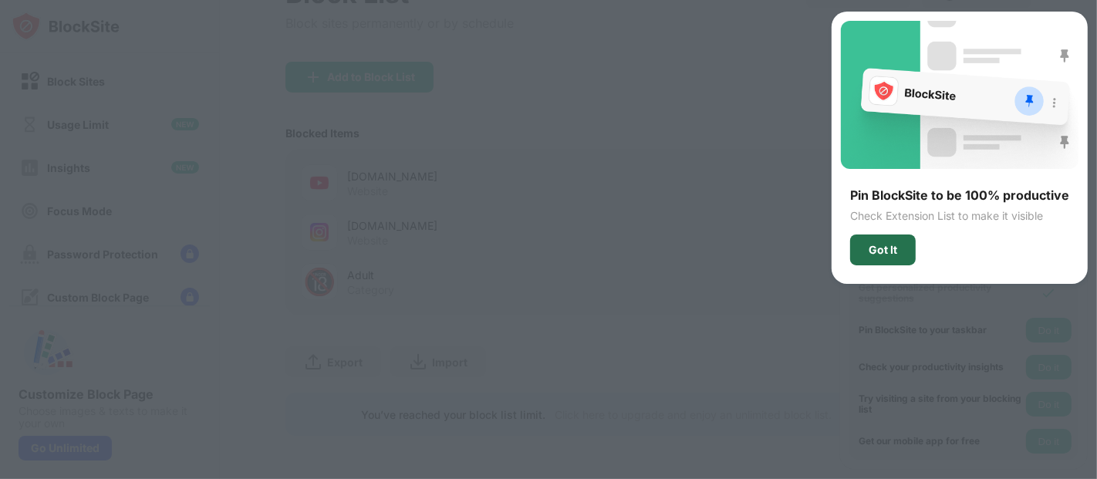
click at [900, 252] on div "Got It" at bounding box center [883, 250] width 66 height 31
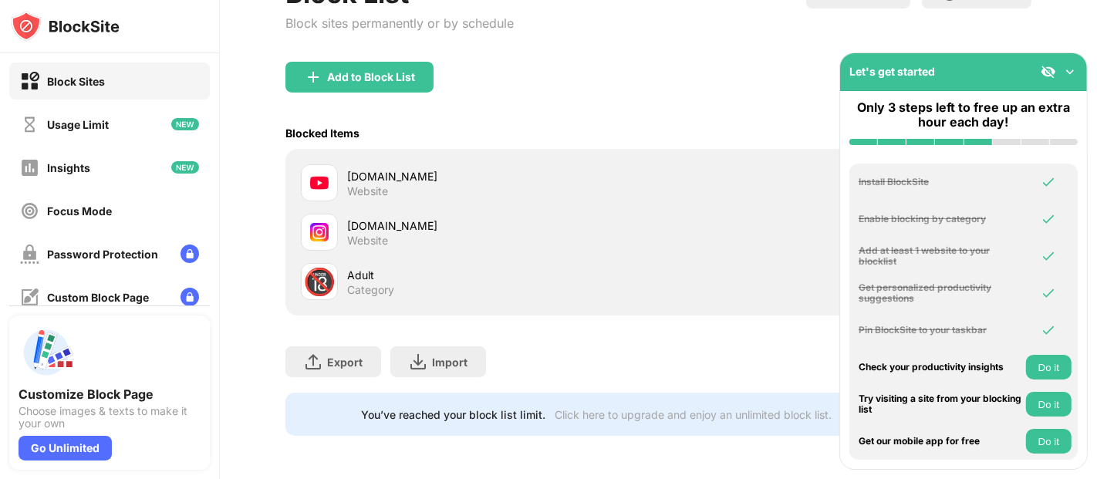
click at [987, 363] on button "Do it" at bounding box center [1049, 367] width 46 height 25
click at [987, 66] on img at bounding box center [1069, 71] width 15 height 15
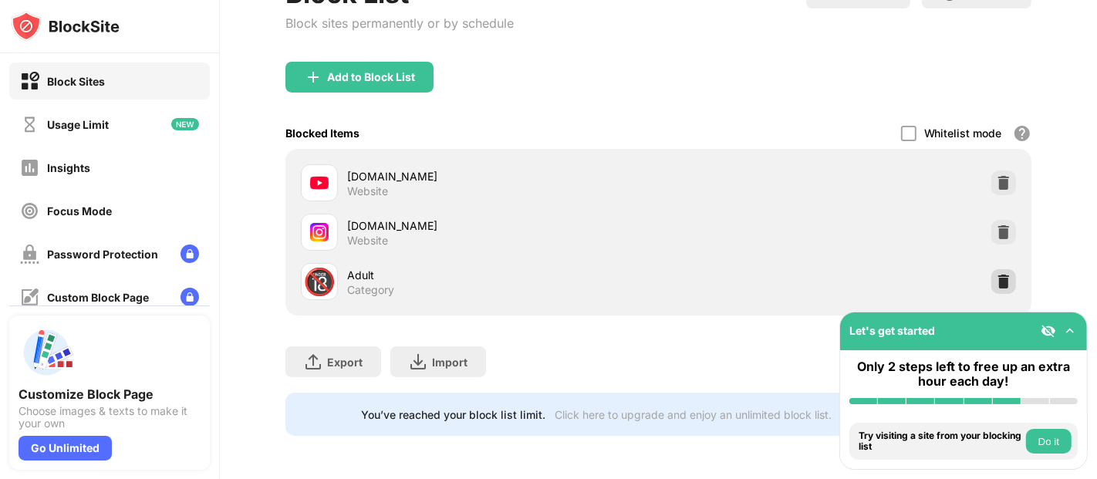
click at [987, 274] on img at bounding box center [1003, 281] width 15 height 15
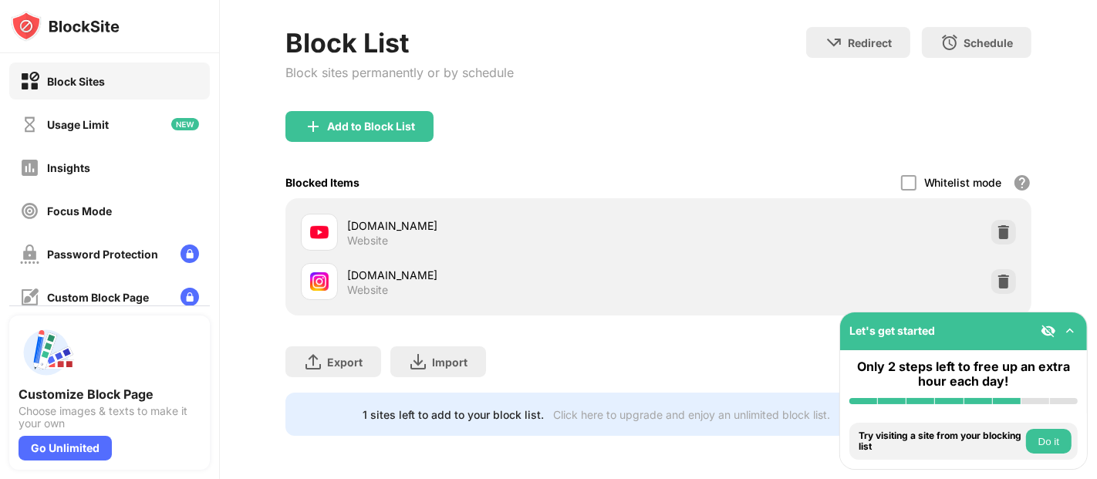
scroll to position [81, 0]
click at [987, 431] on button "Do it" at bounding box center [1049, 441] width 46 height 25
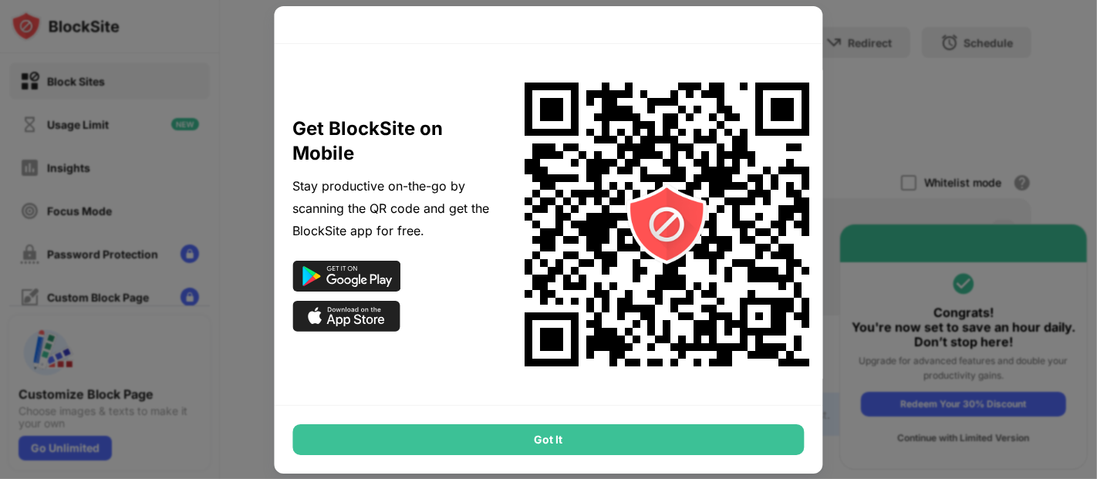
click at [648, 431] on div "Got It" at bounding box center [549, 439] width 512 height 31
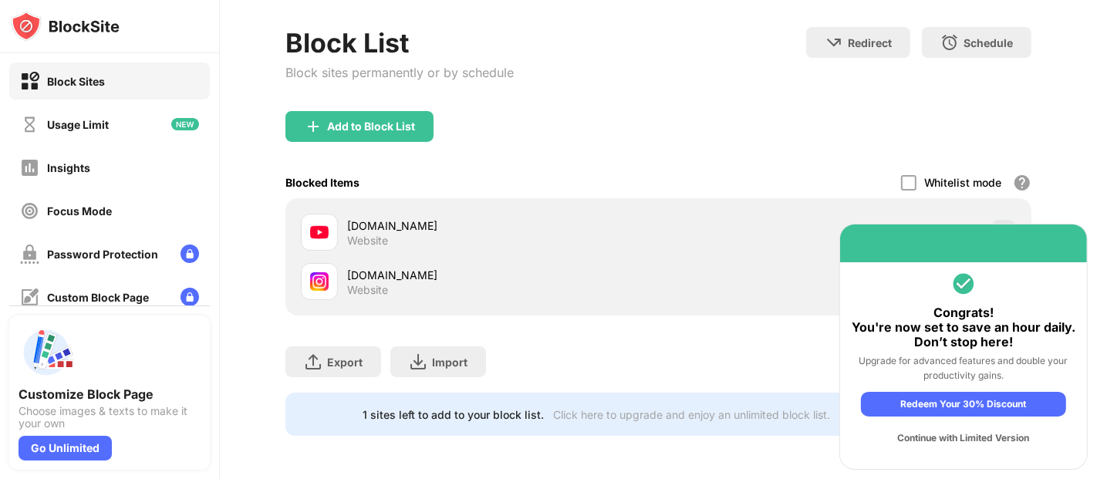
click at [950, 431] on div "Continue with Limited Version" at bounding box center [963, 438] width 205 height 25
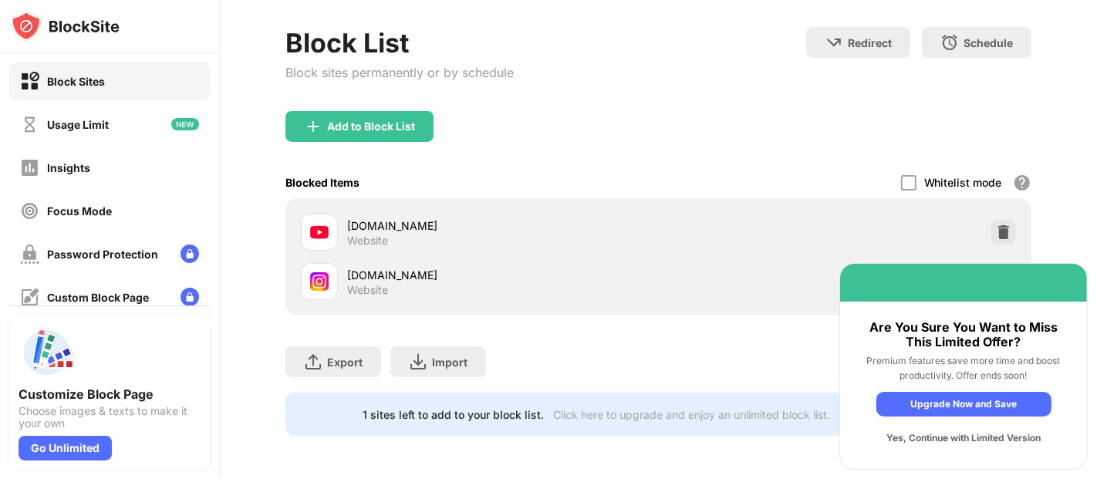
click at [928, 431] on div "Yes, Continue with Limited Version" at bounding box center [964, 438] width 175 height 25
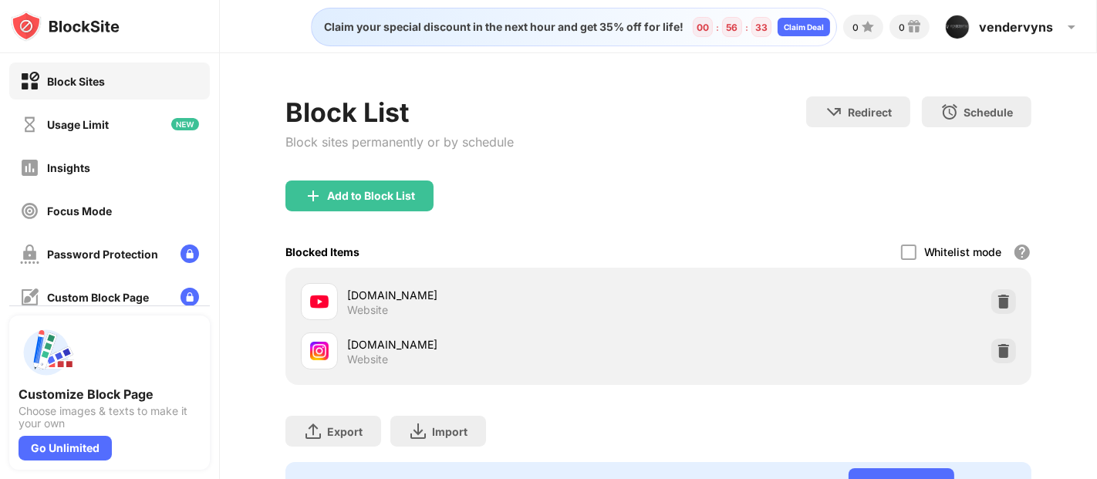
scroll to position [0, 10]
click at [901, 245] on div at bounding box center [908, 252] width 15 height 15
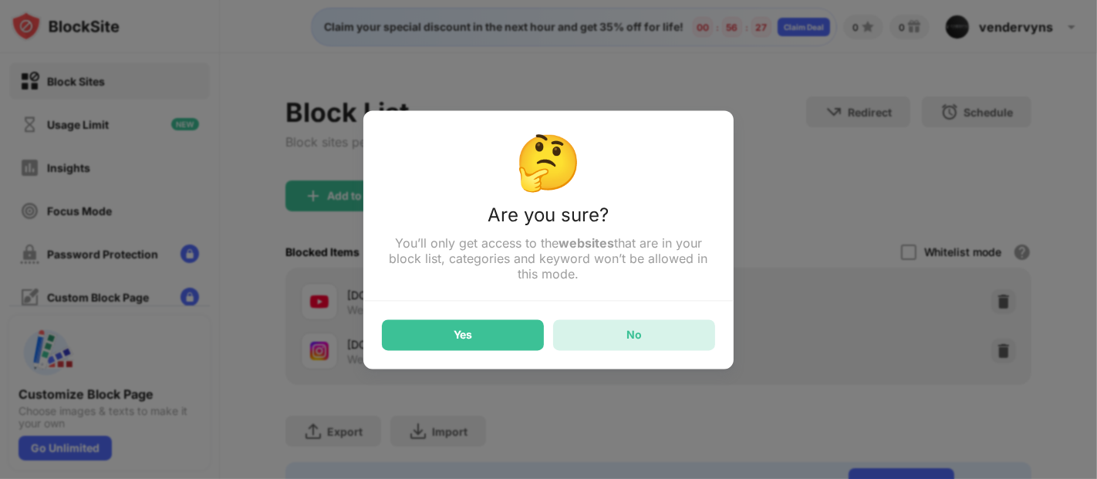
click at [588, 339] on div "No" at bounding box center [634, 334] width 162 height 31
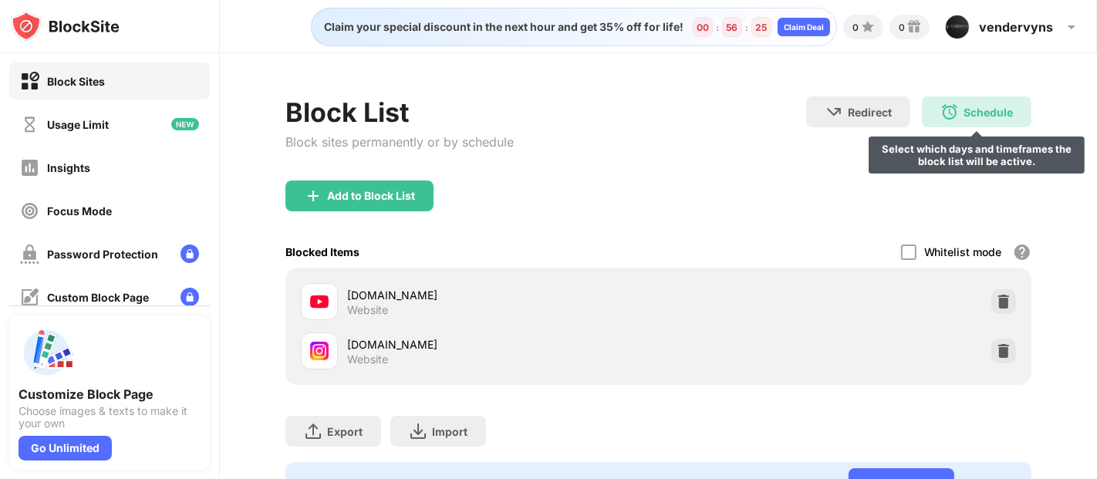
click at [936, 109] on div "Schedule Select which days and timeframes the block list will be active." at bounding box center [977, 111] width 110 height 31
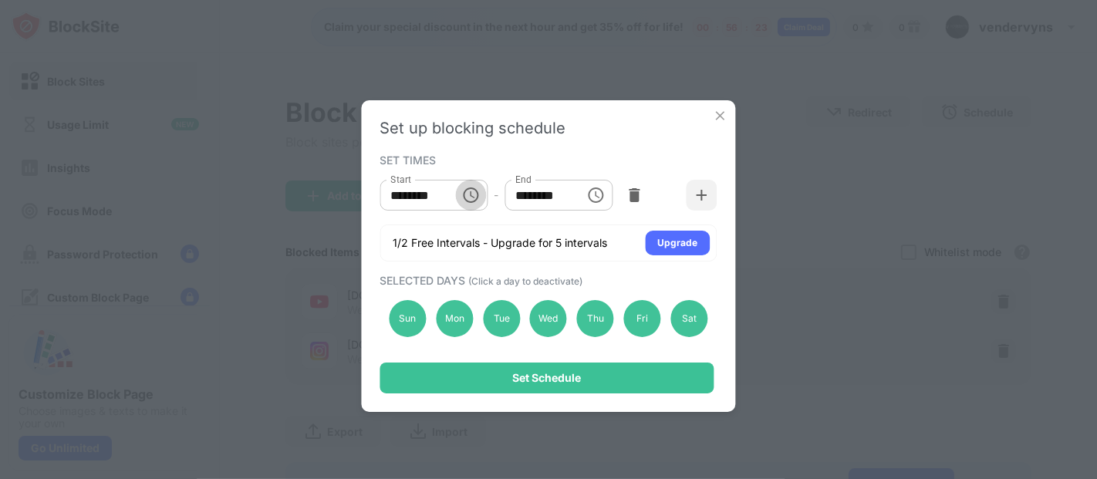
click at [458, 196] on button "Choose time, selected time is 10:00 AM" at bounding box center [470, 195] width 31 height 31
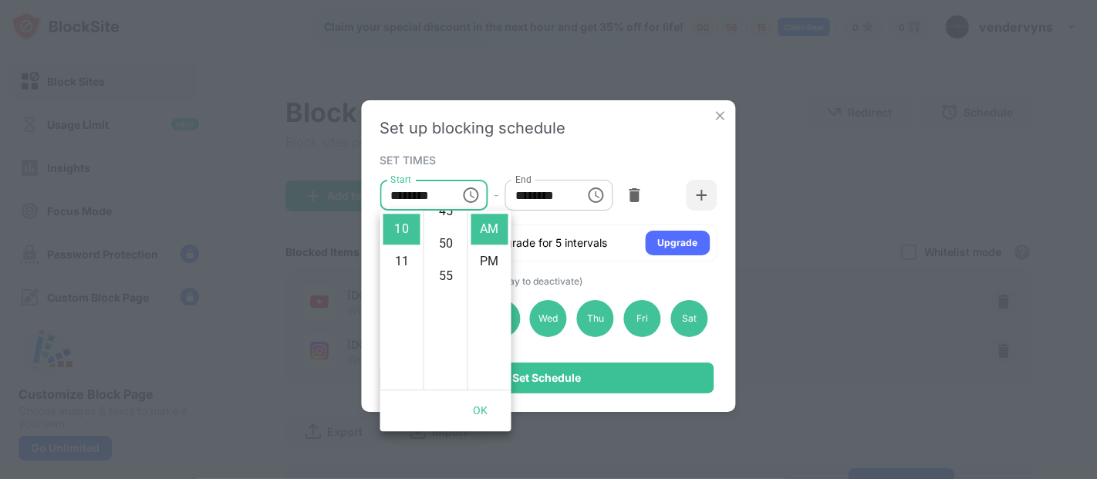
scroll to position [356, 0]
click at [483, 252] on li "PM" at bounding box center [489, 261] width 37 height 31
type input "********"
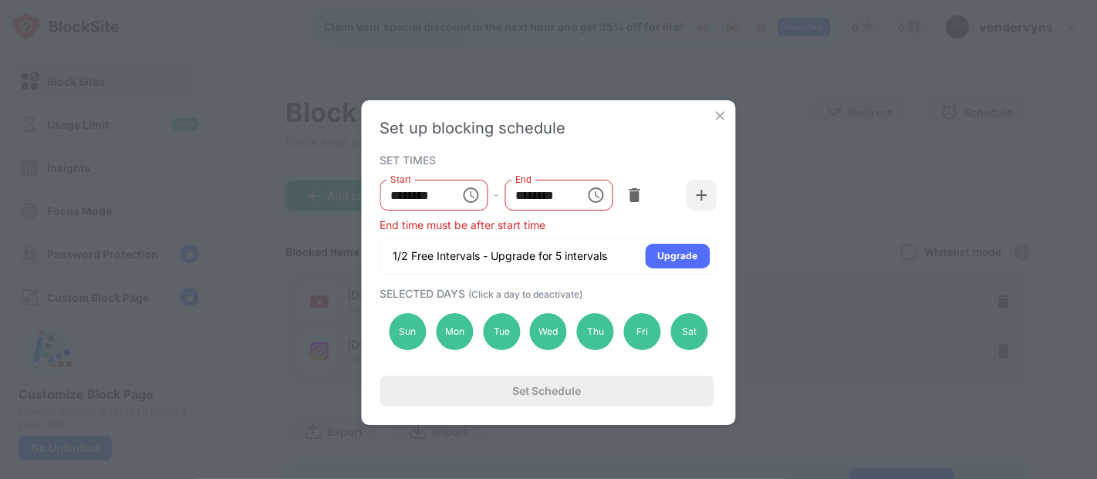
scroll to position [32, 0]
click at [537, 194] on input "********" at bounding box center [539, 195] width 69 height 31
click at [529, 200] on input "********" at bounding box center [539, 195] width 69 height 31
click at [417, 320] on div "Sun" at bounding box center [408, 331] width 37 height 37
drag, startPoint x: 449, startPoint y: 326, endPoint x: 466, endPoint y: 329, distance: 17.4
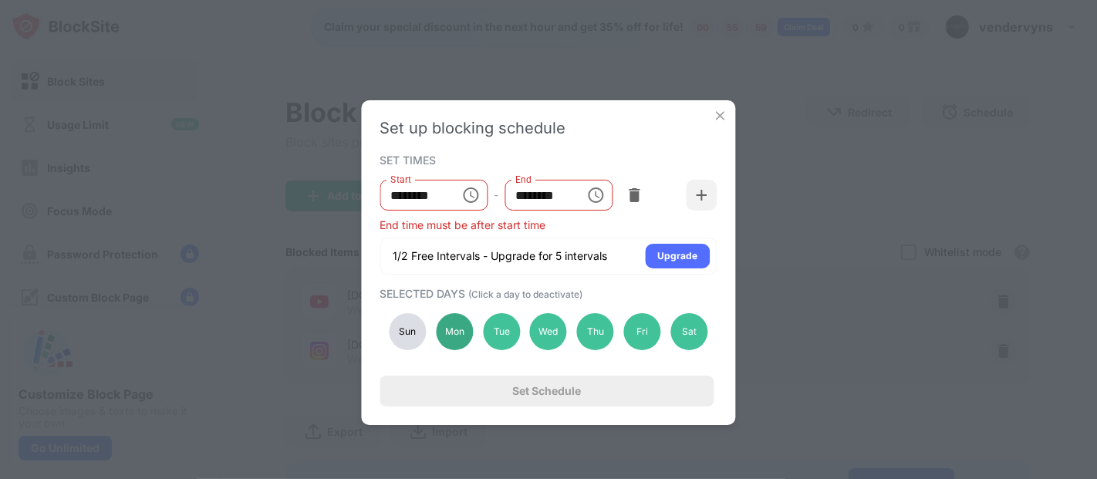
click at [449, 326] on div "Mon" at bounding box center [454, 331] width 37 height 37
click at [498, 327] on div "Tue" at bounding box center [501, 331] width 37 height 37
click at [512, 329] on div "Tue" at bounding box center [501, 331] width 37 height 37
click at [464, 335] on div "Mon" at bounding box center [454, 331] width 37 height 37
click at [427, 328] on div "Sun Mon Tue Wed Thu Fri Sat" at bounding box center [548, 331] width 337 height 63
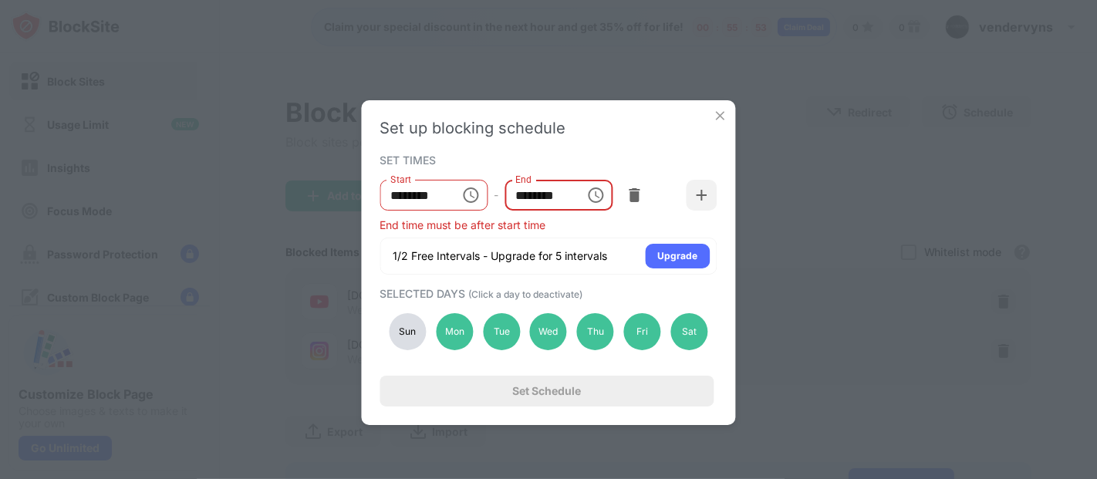
click at [555, 196] on input "********" at bounding box center [539, 195] width 69 height 31
click at [557, 219] on div "End time must be after start time" at bounding box center [548, 224] width 337 height 13
click at [574, 217] on div "Start ******** Start - End ******** End" at bounding box center [548, 195] width 337 height 46
drag, startPoint x: 574, startPoint y: 217, endPoint x: 611, endPoint y: 220, distance: 37.2
click at [590, 218] on div "Start ******** Start - End ******** End End time must be after start time" at bounding box center [548, 201] width 337 height 59
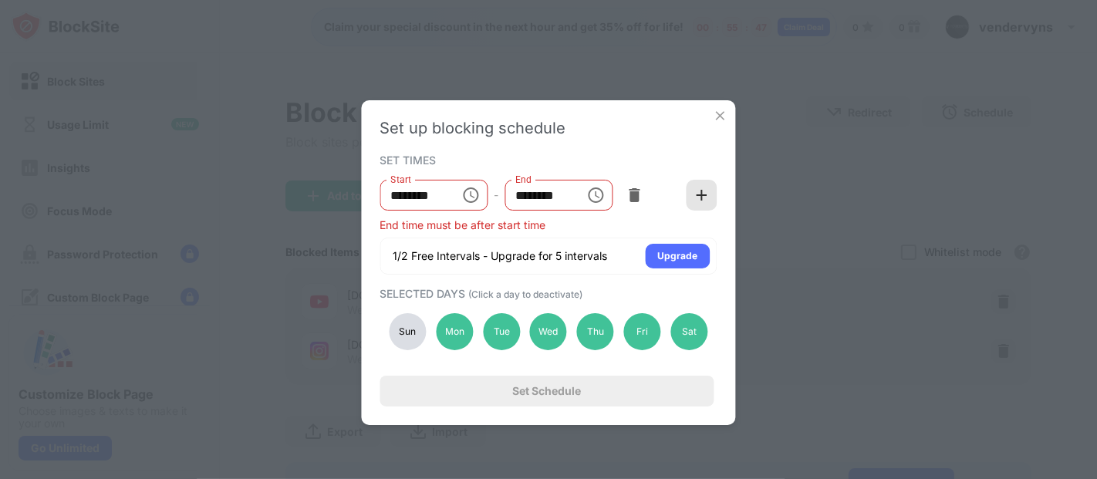
click at [701, 192] on img at bounding box center [701, 194] width 15 height 15
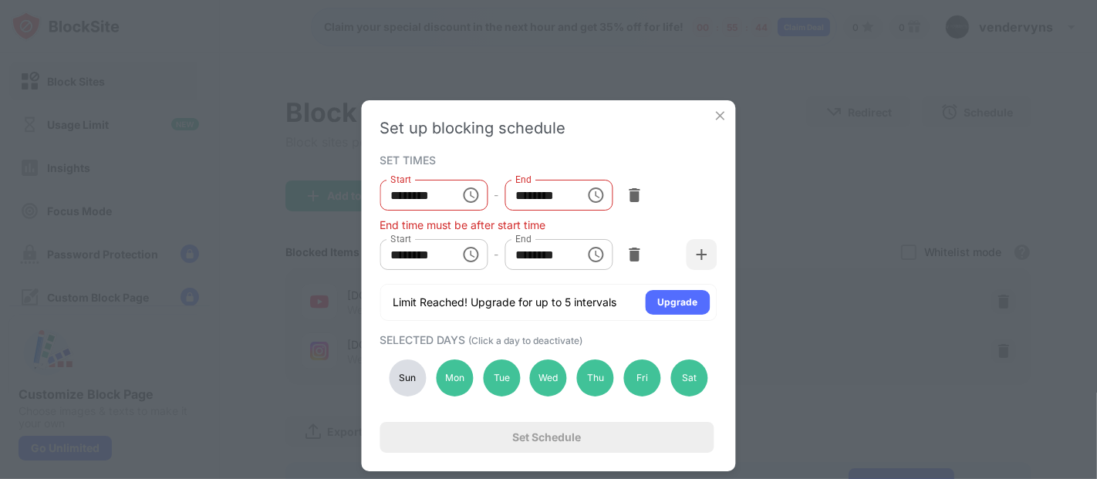
click at [414, 389] on div "Sun" at bounding box center [408, 378] width 37 height 37
click at [443, 386] on div "Mon" at bounding box center [454, 378] width 37 height 37
click at [413, 380] on div "Sun" at bounding box center [408, 378] width 37 height 37
click at [451, 378] on div "Mon" at bounding box center [454, 378] width 37 height 37
drag, startPoint x: 570, startPoint y: 455, endPoint x: 542, endPoint y: 396, distance: 65.9
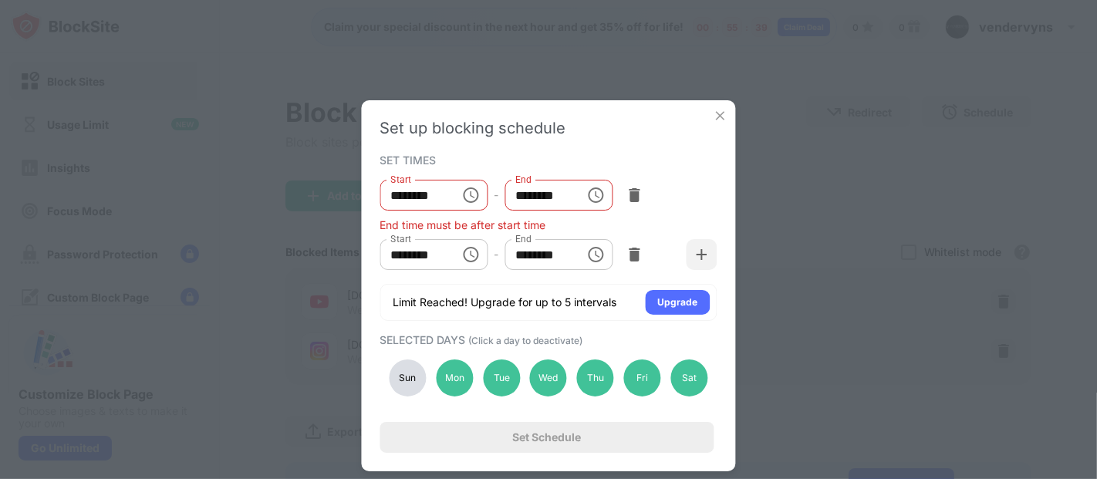
click at [542, 396] on div "Set up blocking schedule SET TIMES Start ******** Start - End ******** End End …" at bounding box center [549, 285] width 374 height 371
click at [630, 246] on div at bounding box center [634, 254] width 31 height 31
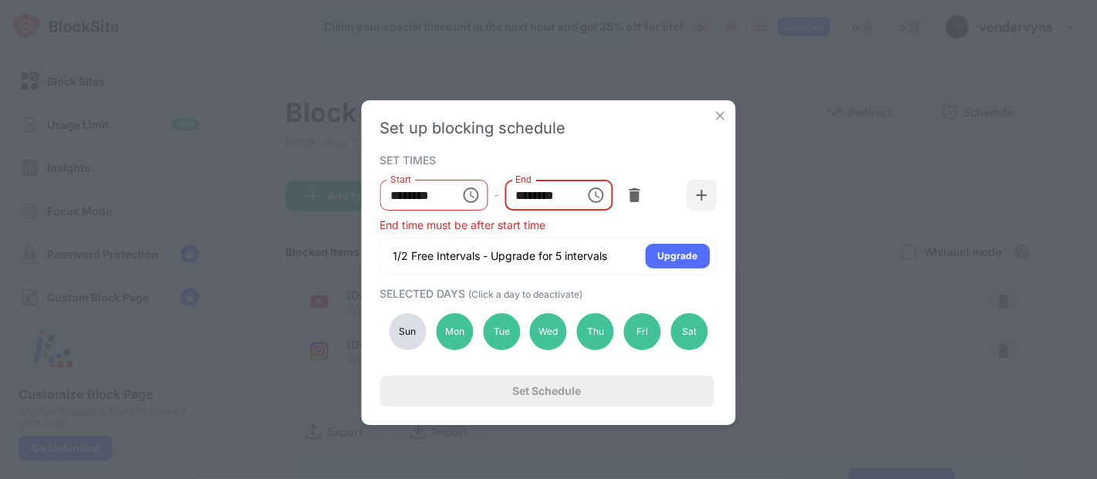
click at [521, 194] on input "********" at bounding box center [539, 195] width 69 height 31
type input "********"
click at [717, 118] on img at bounding box center [720, 115] width 15 height 15
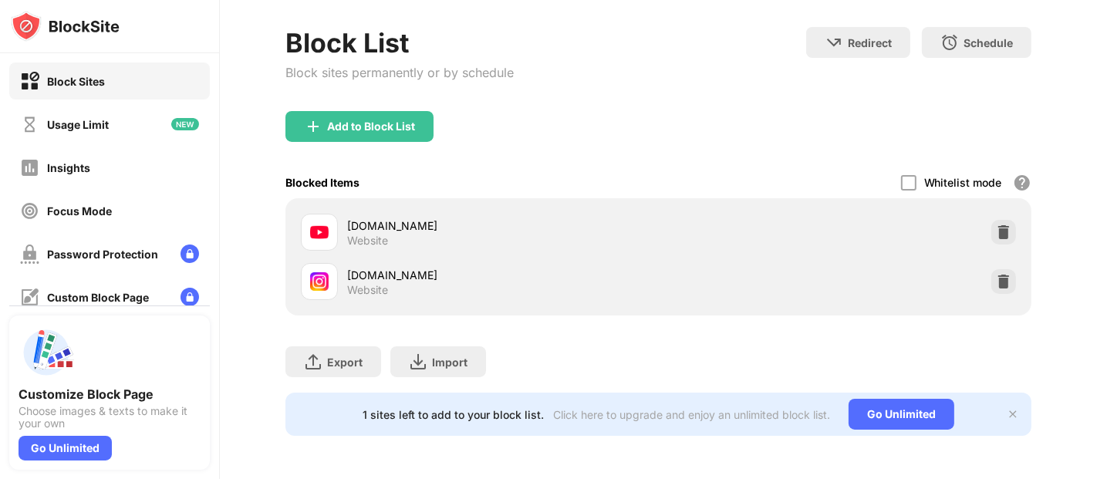
scroll to position [0, 10]
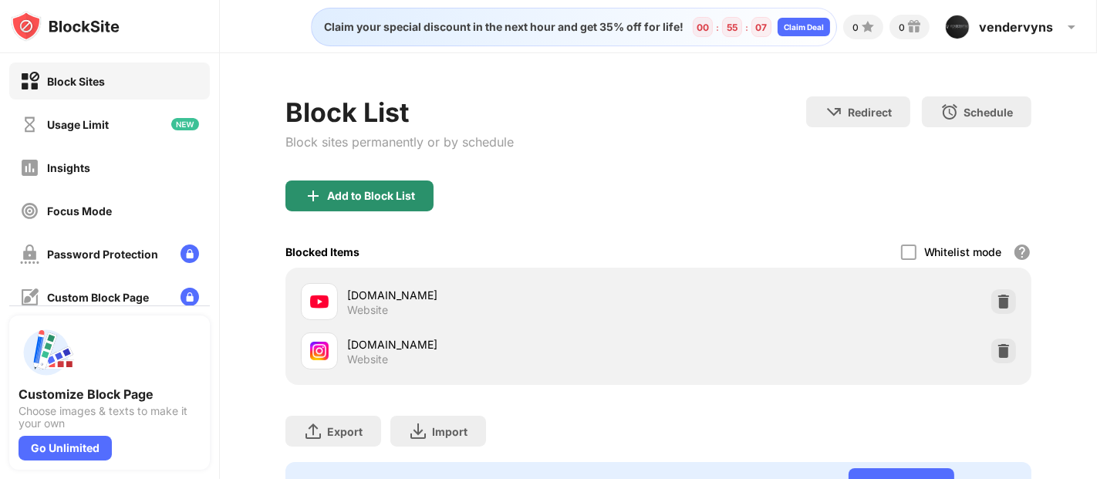
click at [387, 195] on div "Add to Block List" at bounding box center [371, 196] width 88 height 12
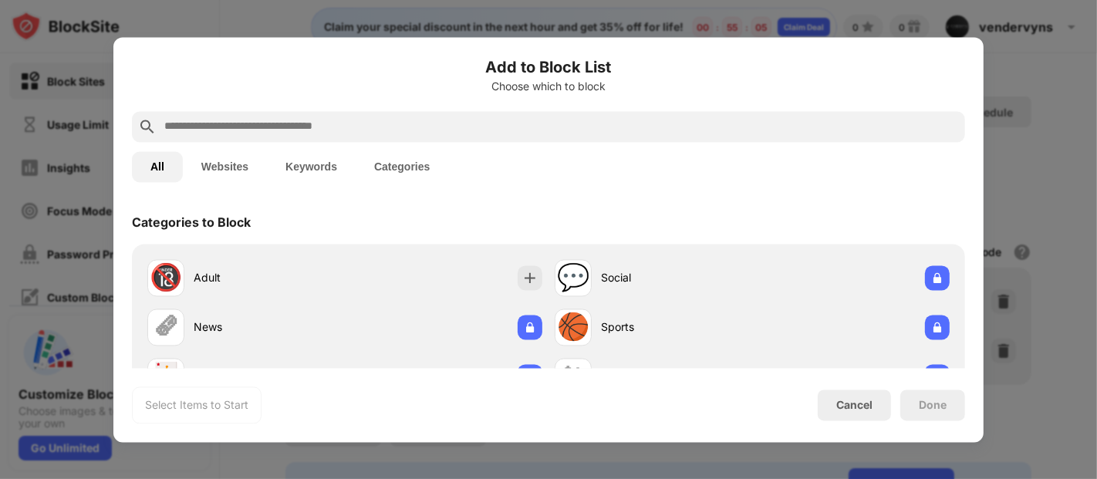
click at [467, 124] on input "text" at bounding box center [561, 126] width 796 height 19
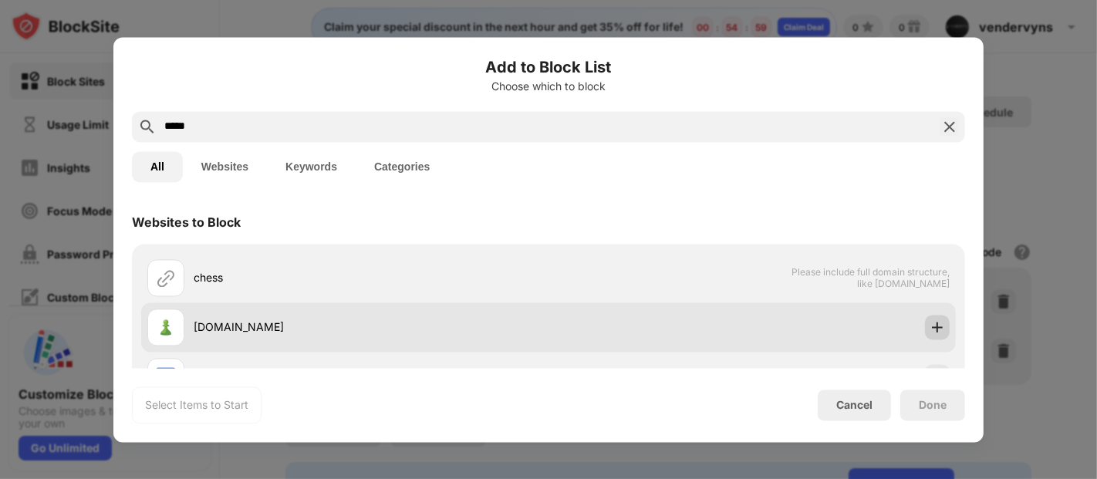
type input "*****"
click at [930, 327] on img at bounding box center [937, 326] width 15 height 15
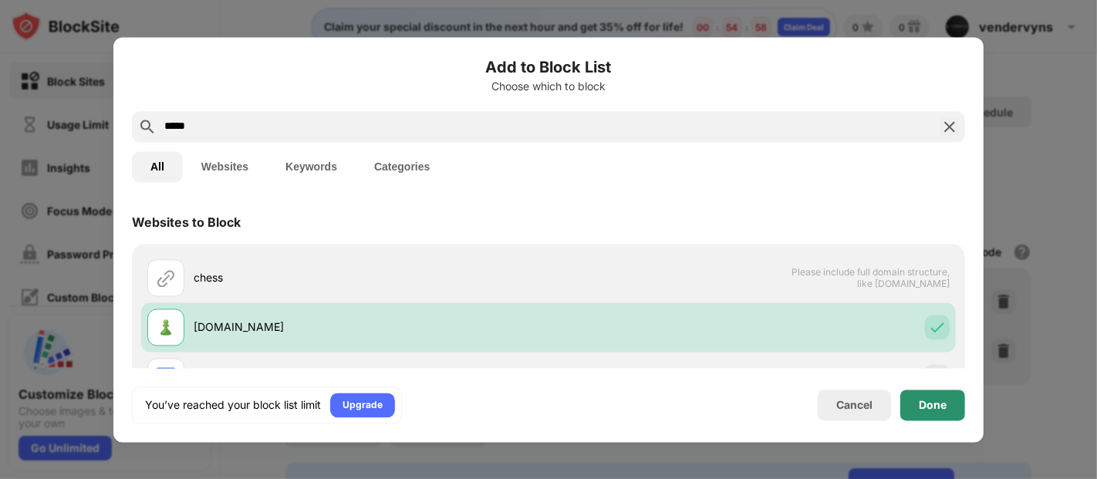
click at [929, 397] on div "Done" at bounding box center [932, 405] width 65 height 31
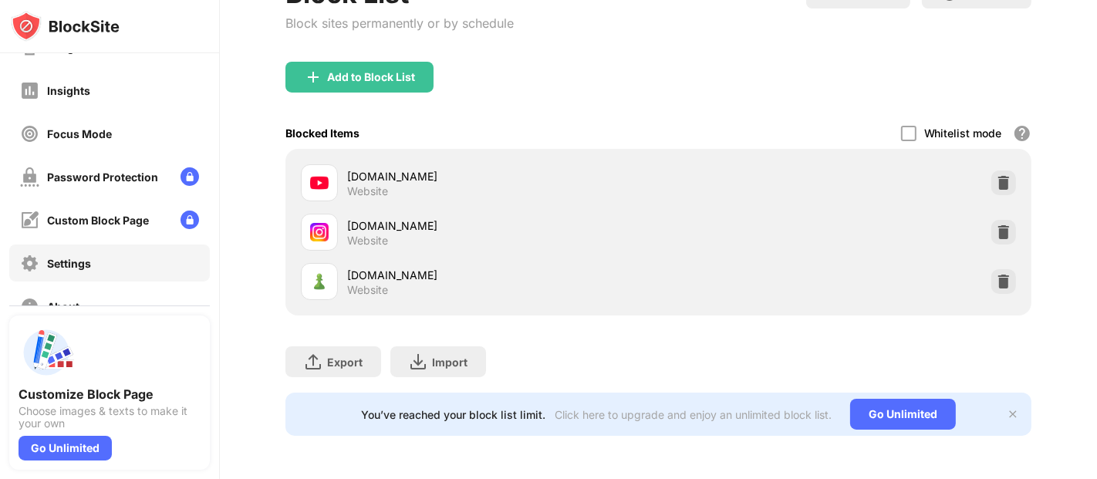
scroll to position [160, 0]
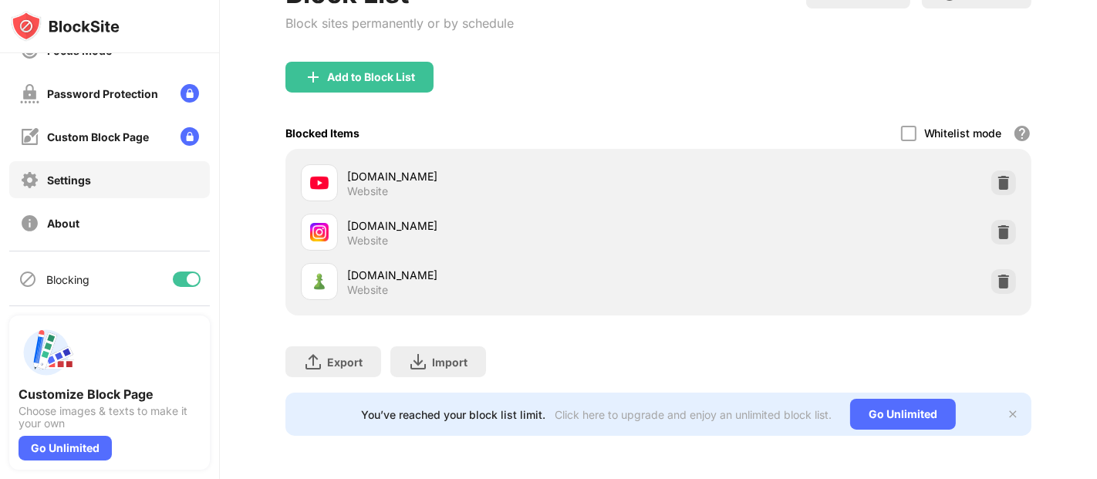
click at [105, 178] on div "Settings" at bounding box center [109, 179] width 201 height 37
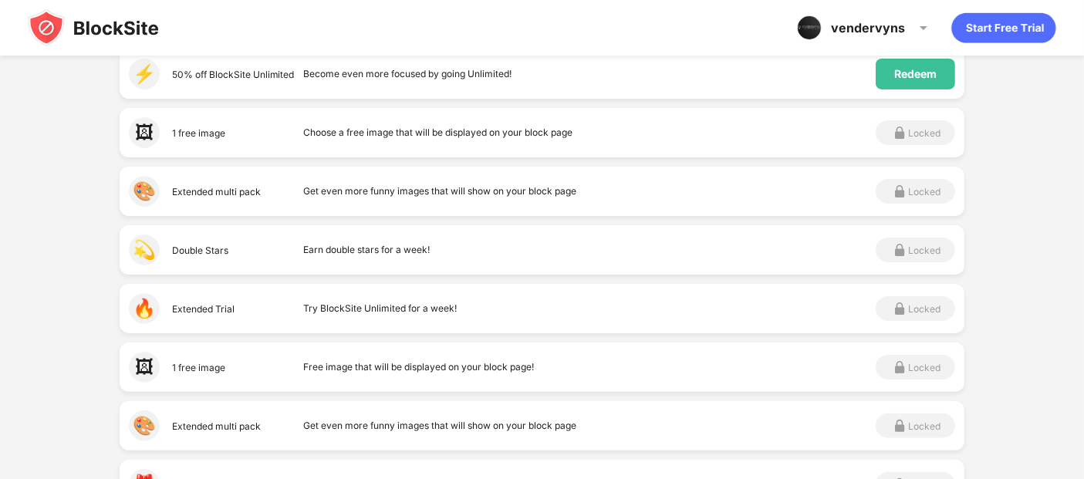
scroll to position [171, 0]
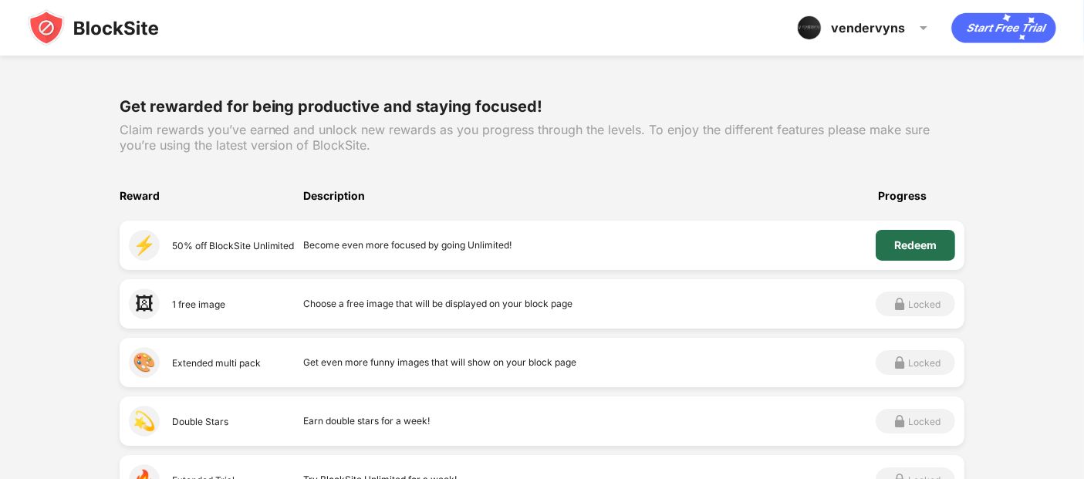
click at [908, 250] on div "Redeem" at bounding box center [915, 245] width 42 height 12
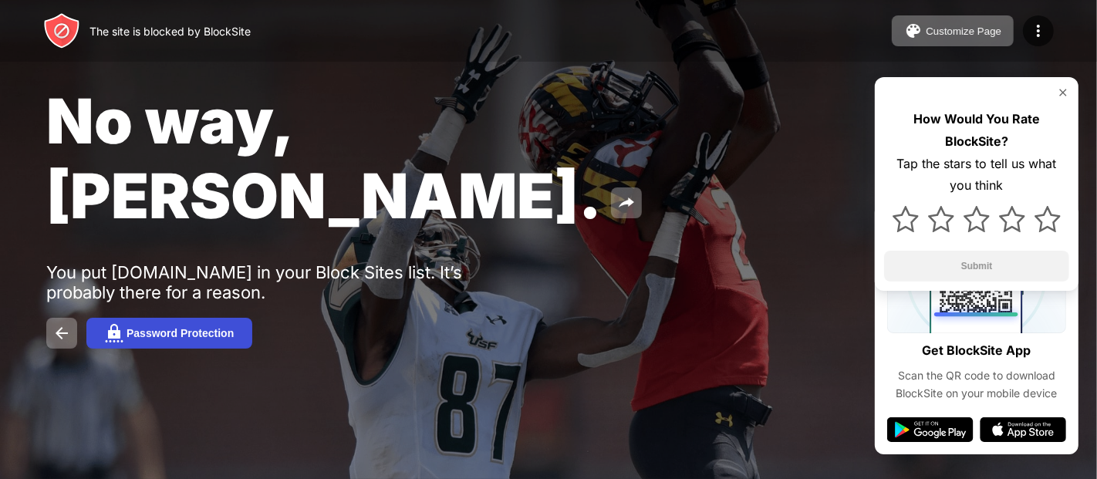
click at [203, 327] on div "Password Protection" at bounding box center [180, 333] width 107 height 12
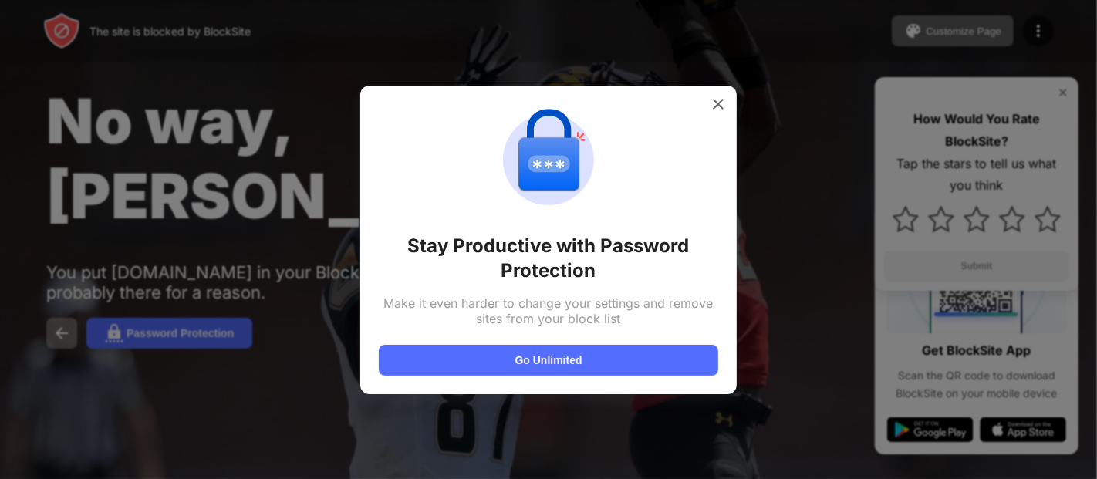
click at [731, 110] on div "Stay Productive with Password Protection Make it even harder to change your set…" at bounding box center [548, 240] width 377 height 309
click at [722, 106] on img at bounding box center [718, 103] width 15 height 15
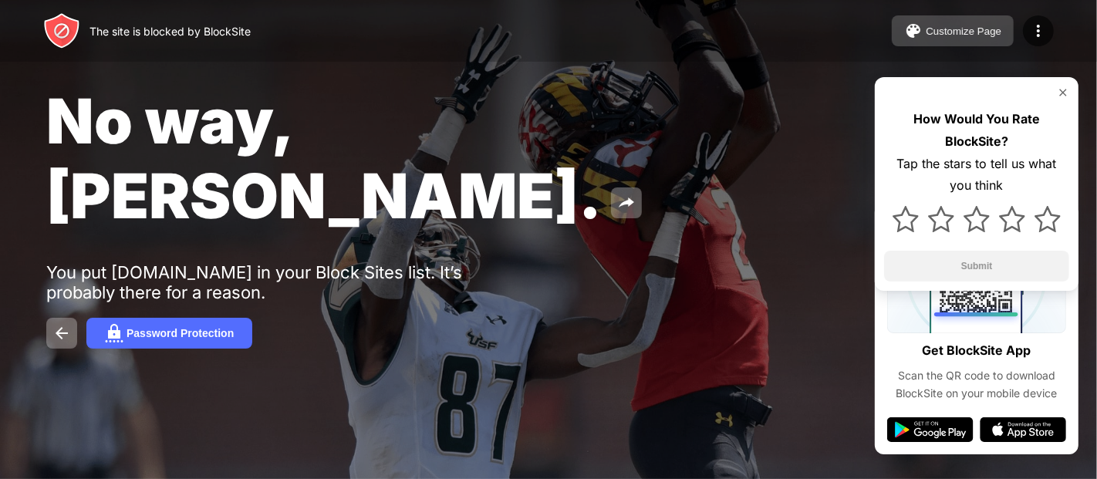
click at [947, 23] on button "Customize Page" at bounding box center [953, 30] width 122 height 31
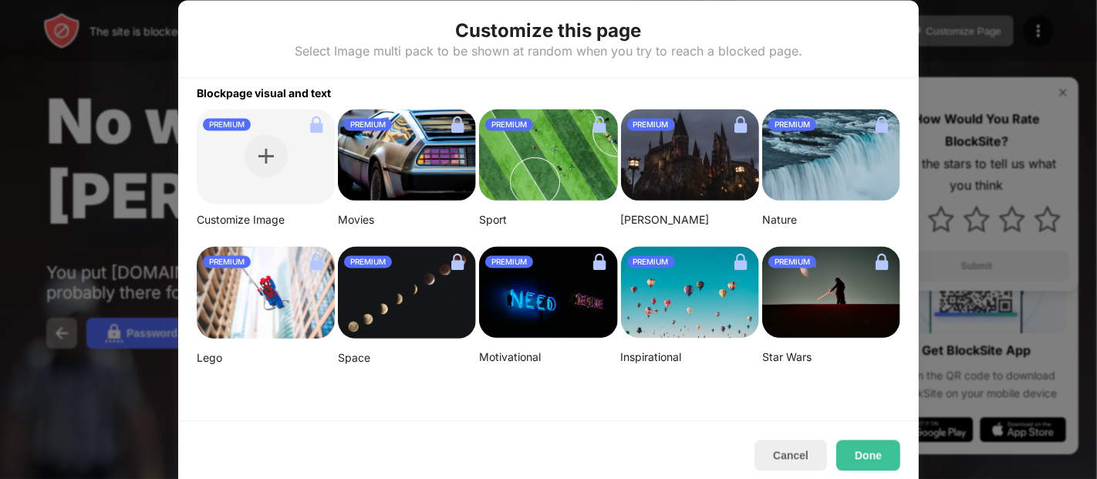
click at [1017, 40] on div at bounding box center [548, 239] width 1097 height 479
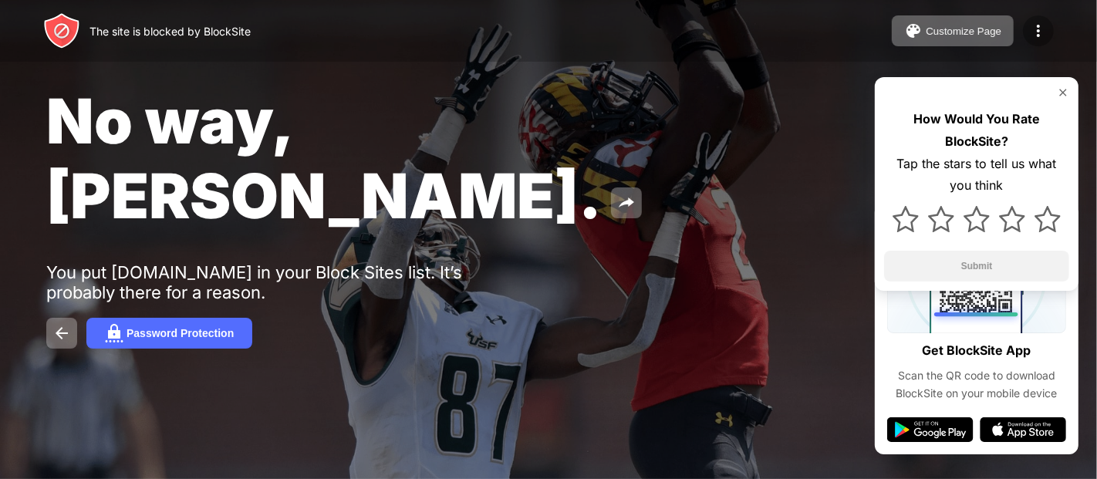
click at [1039, 29] on img at bounding box center [1038, 31] width 19 height 19
